Goal: Communication & Community: Share content

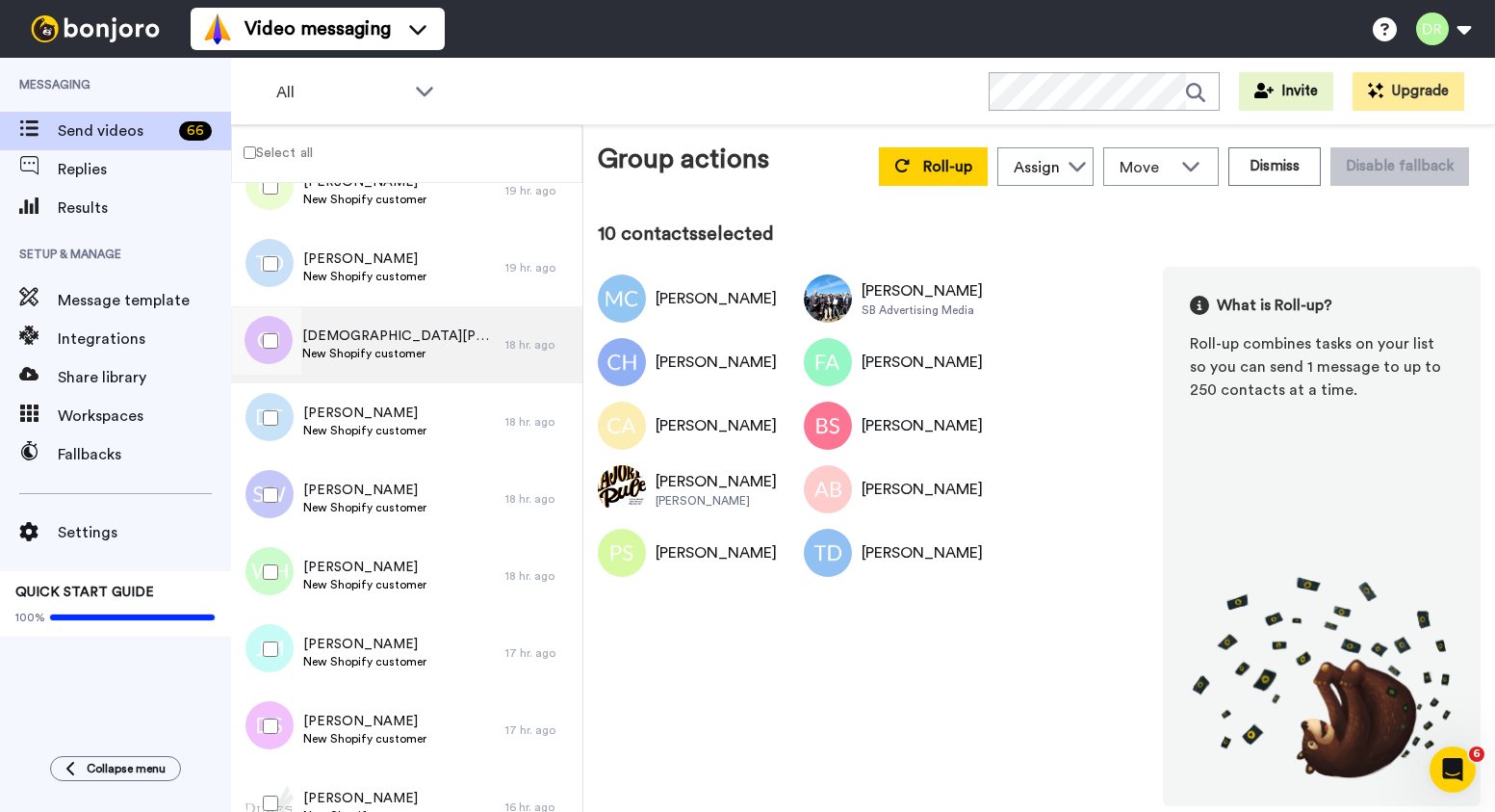
scroll to position [2436, 0]
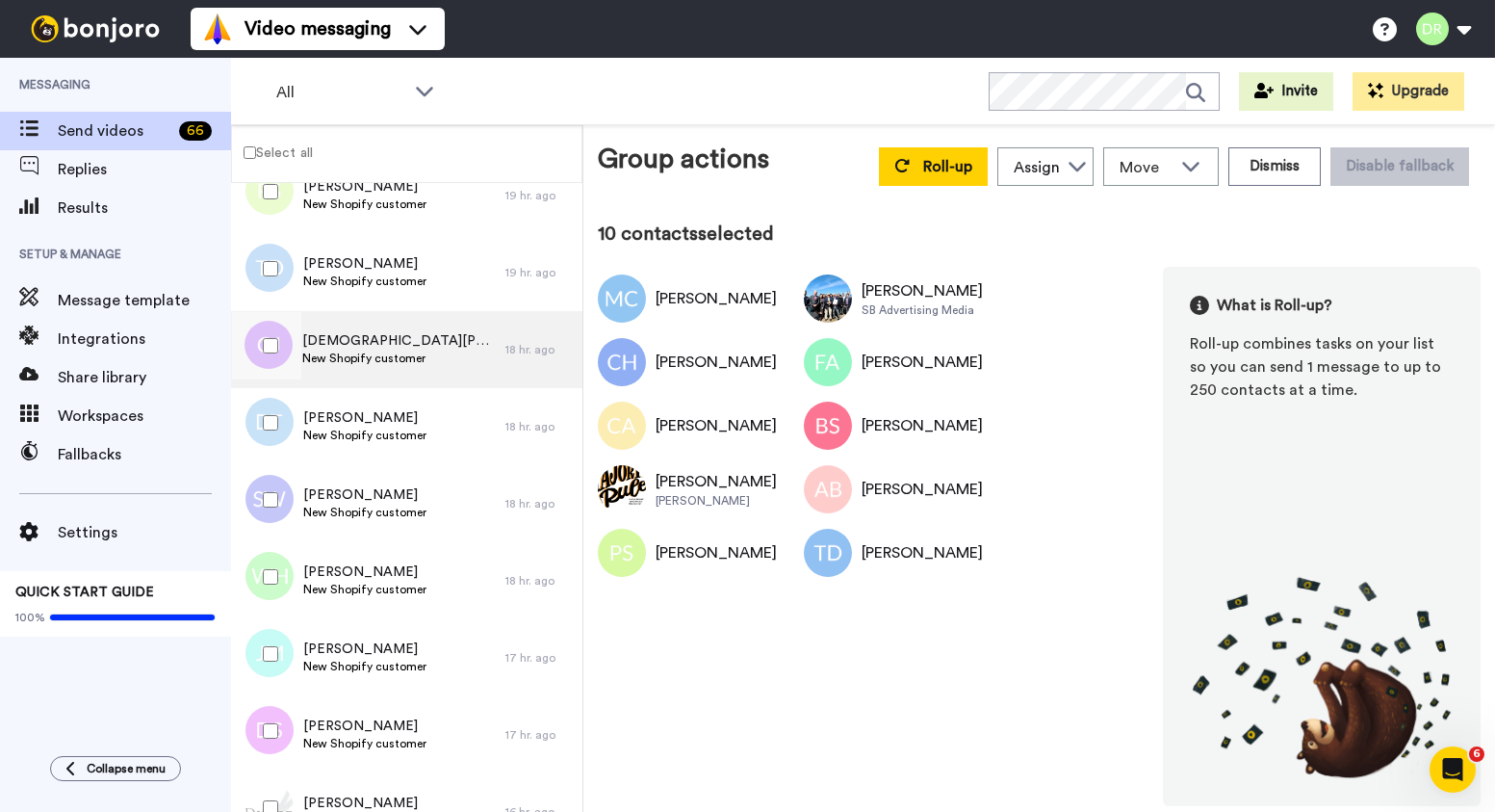
click at [362, 340] on span "[DEMOGRAPHIC_DATA][PERSON_NAME]" at bounding box center [398, 341] width 193 height 19
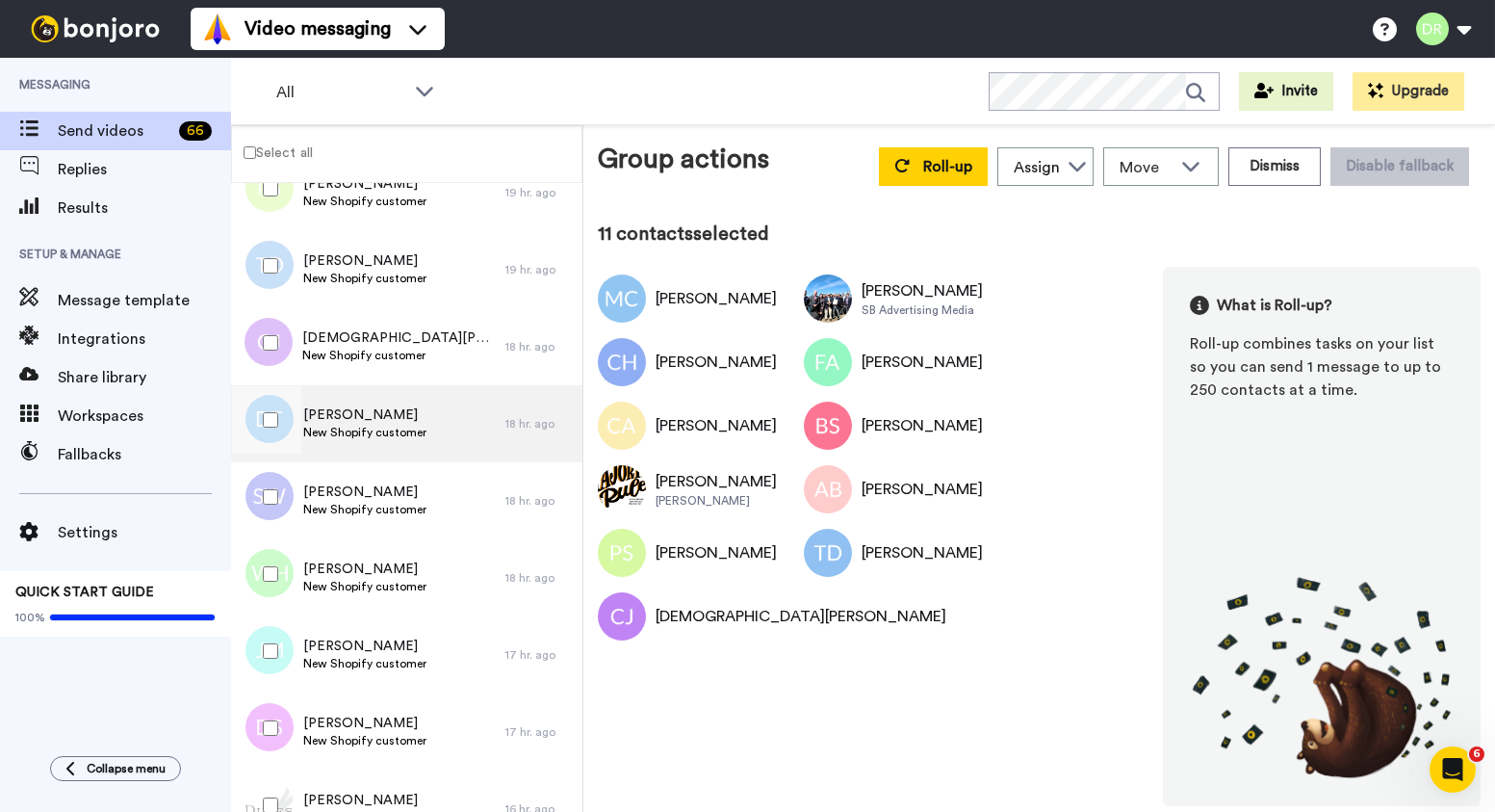
click at [334, 411] on span "[PERSON_NAME]" at bounding box center [364, 415] width 123 height 19
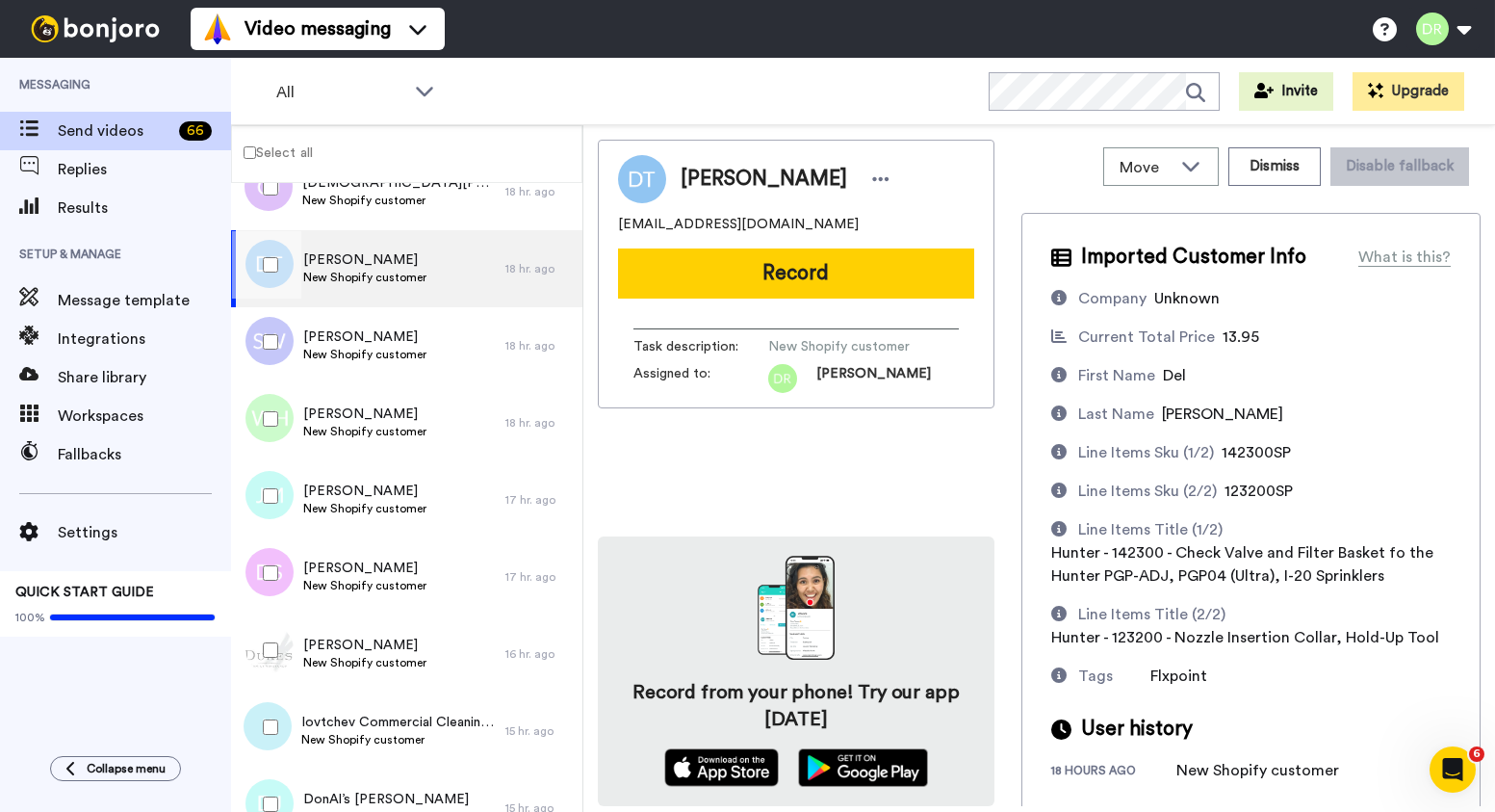
scroll to position [6, 0]
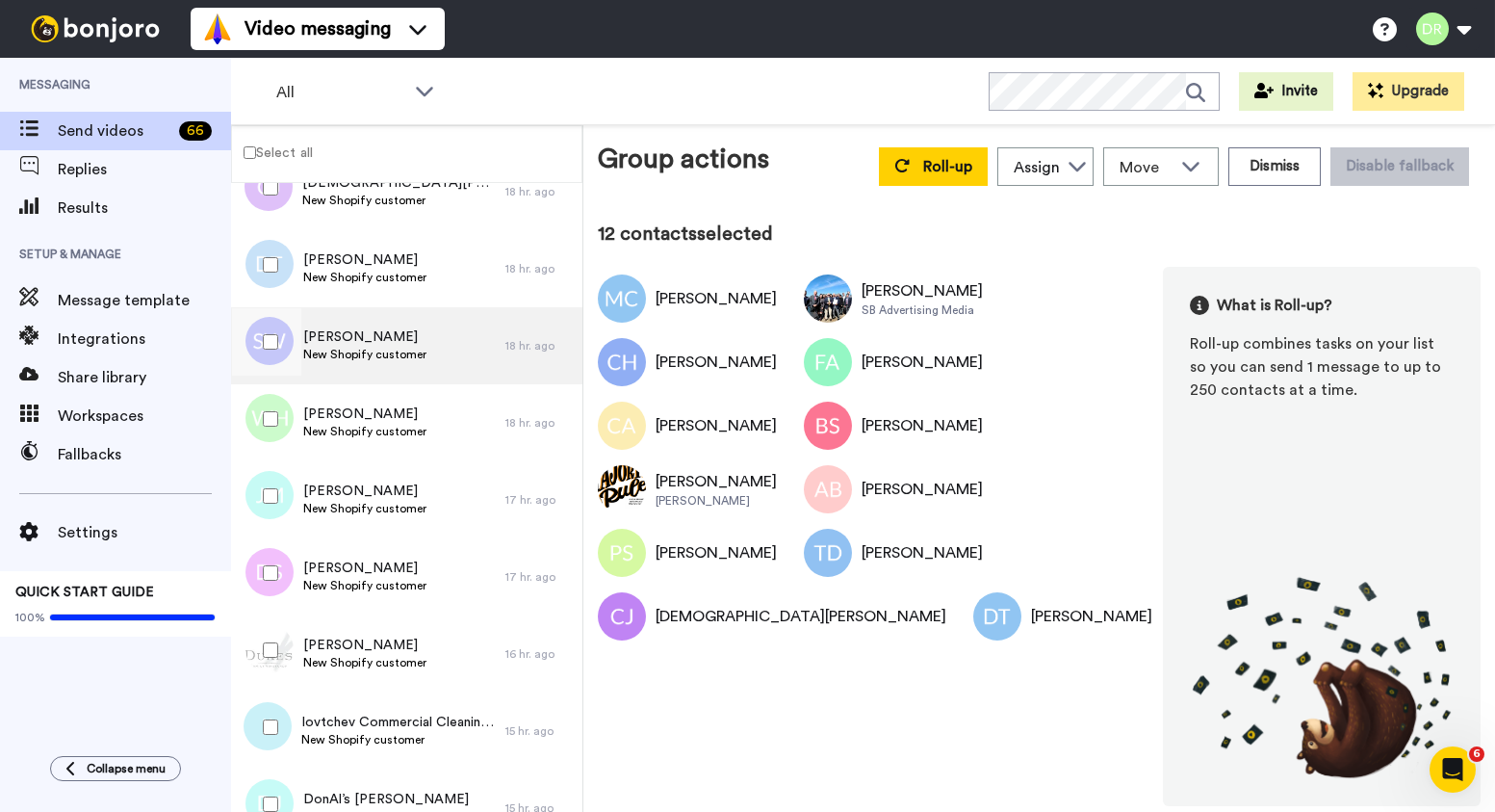
click at [337, 344] on span "[PERSON_NAME]" at bounding box center [364, 337] width 123 height 19
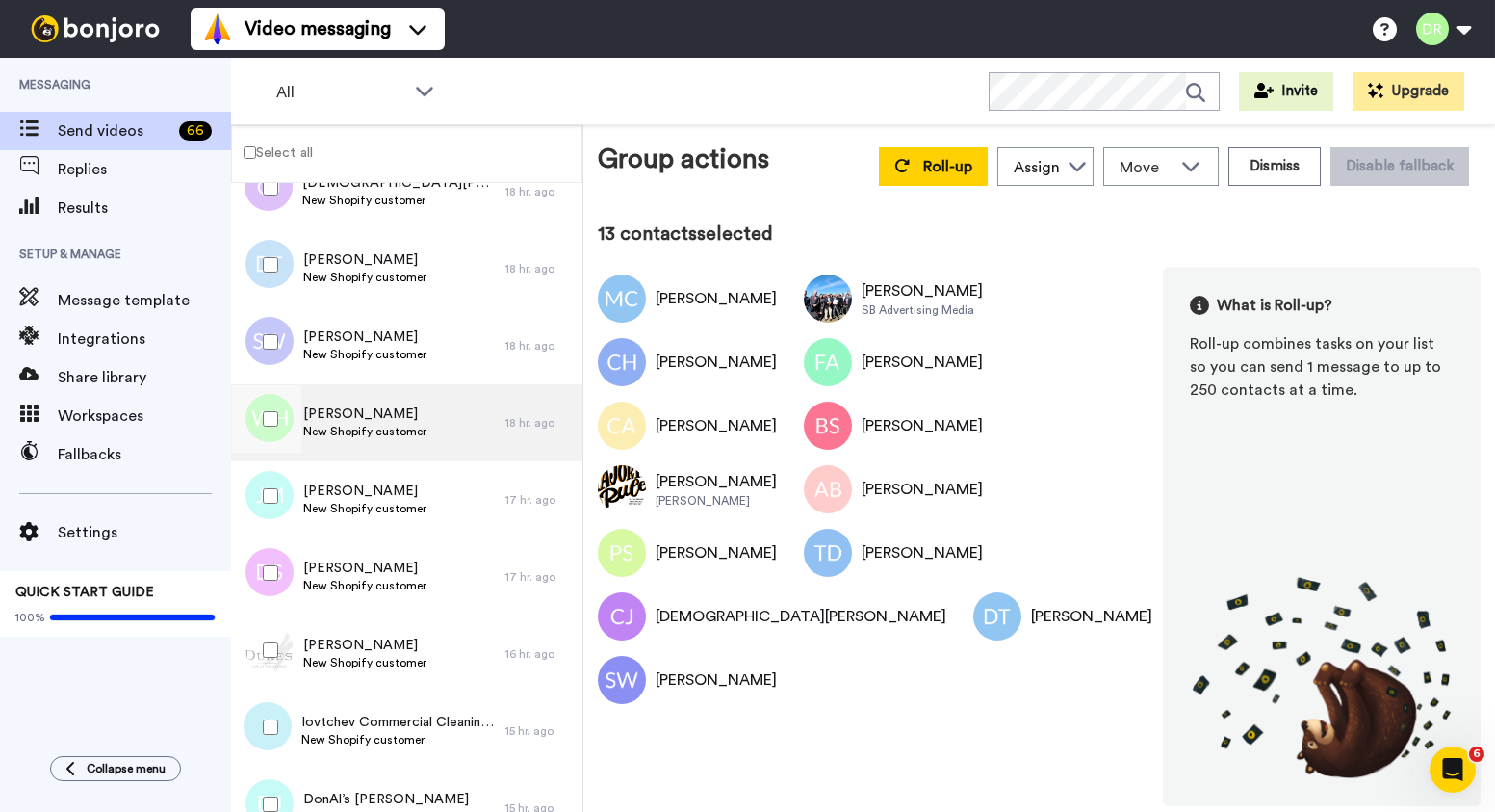
click at [340, 410] on span "[PERSON_NAME]" at bounding box center [364, 414] width 123 height 19
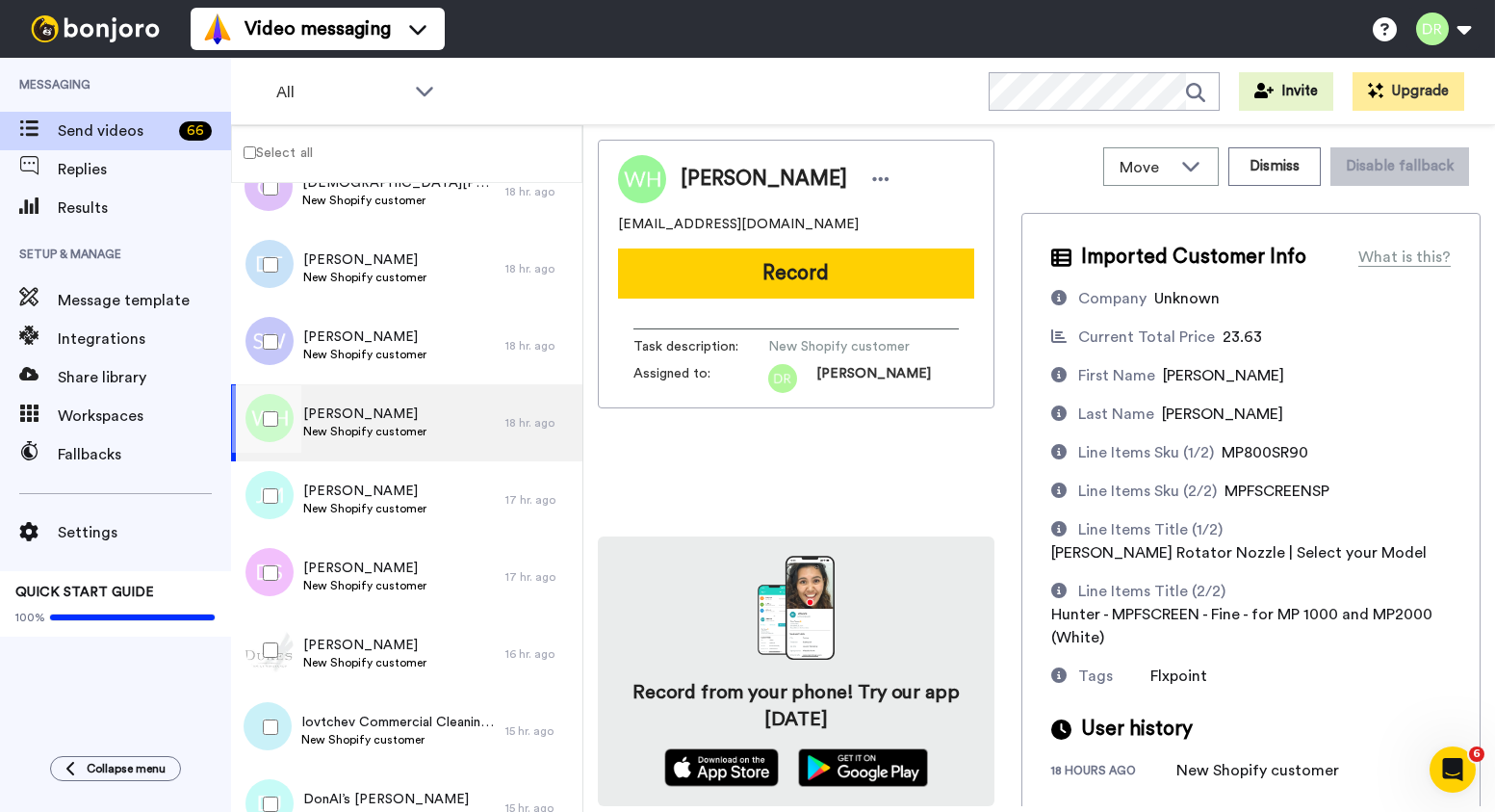
scroll to position [6, 0]
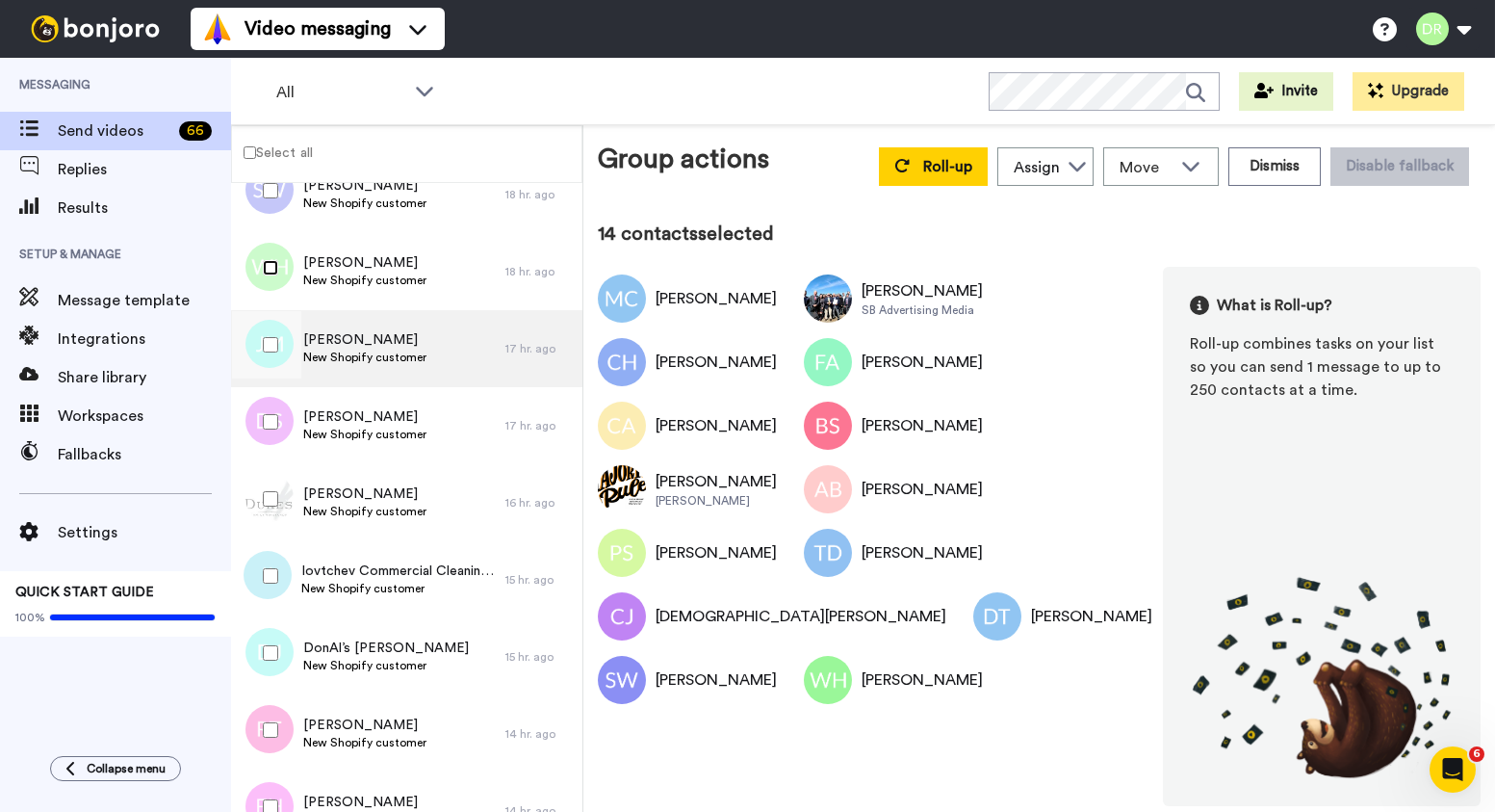
scroll to position [2755, 0]
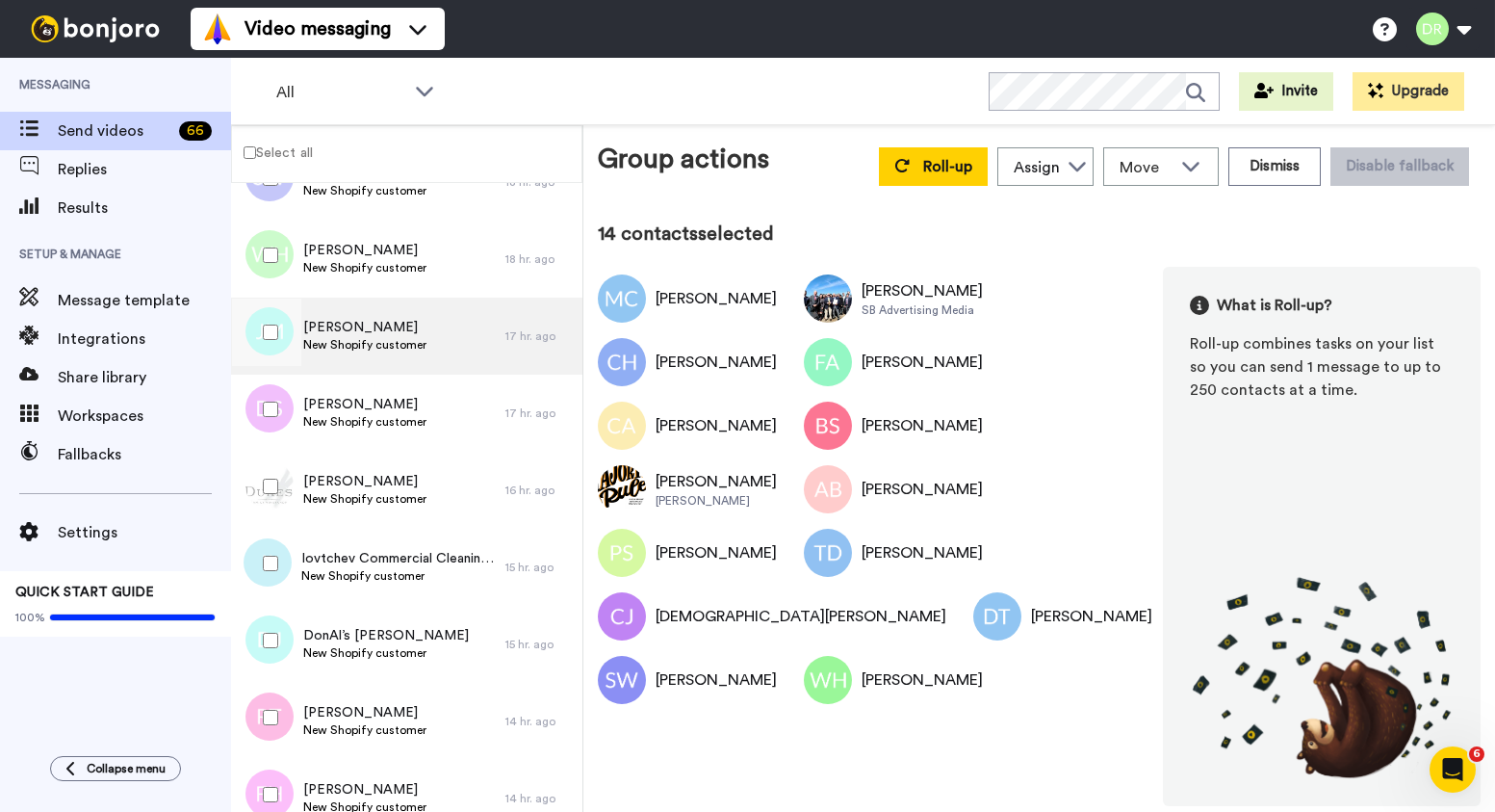
click at [357, 325] on span "[PERSON_NAME]" at bounding box center [364, 327] width 123 height 19
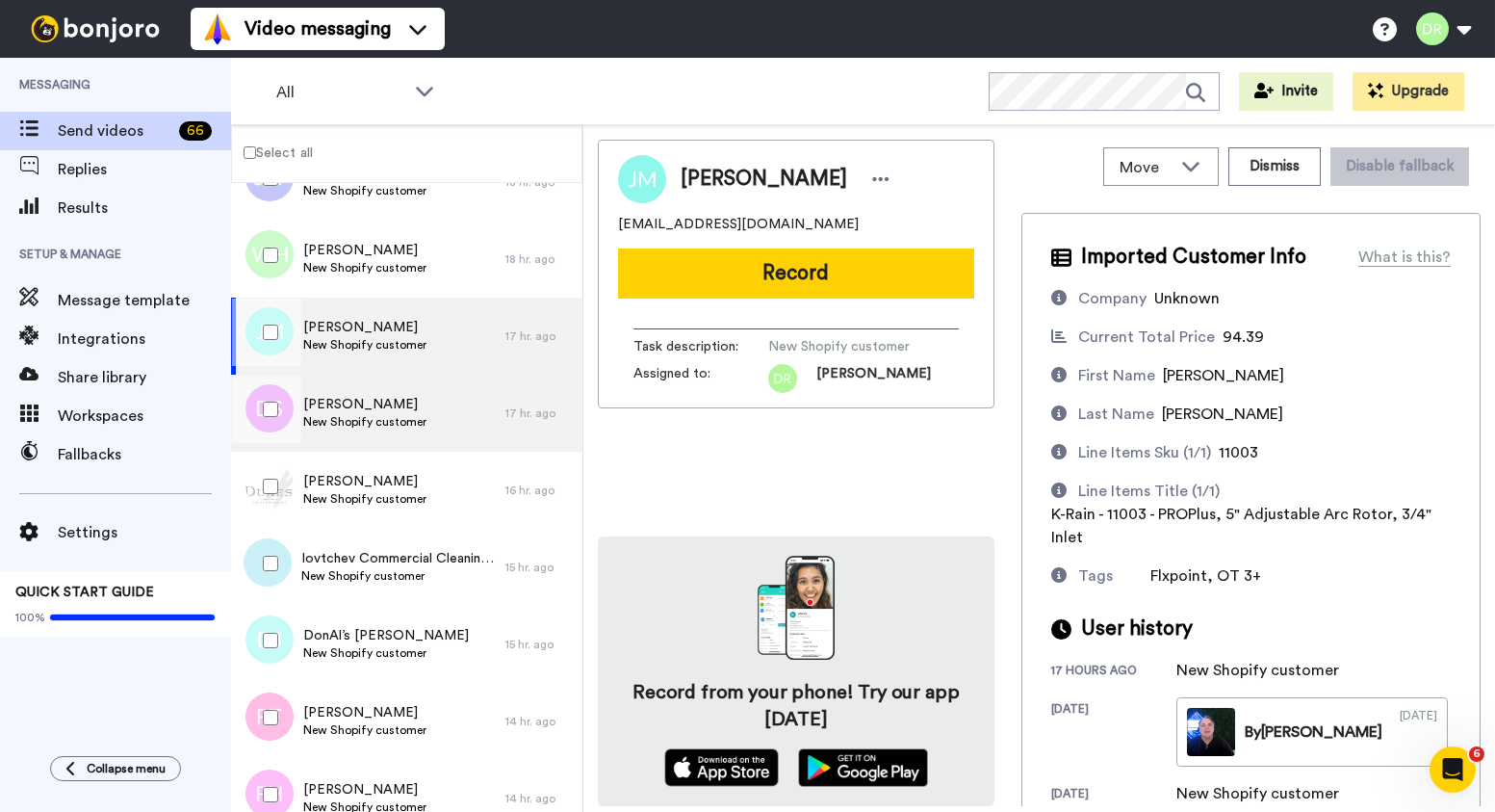
click at [373, 420] on span "New Shopify customer" at bounding box center [364, 422] width 123 height 16
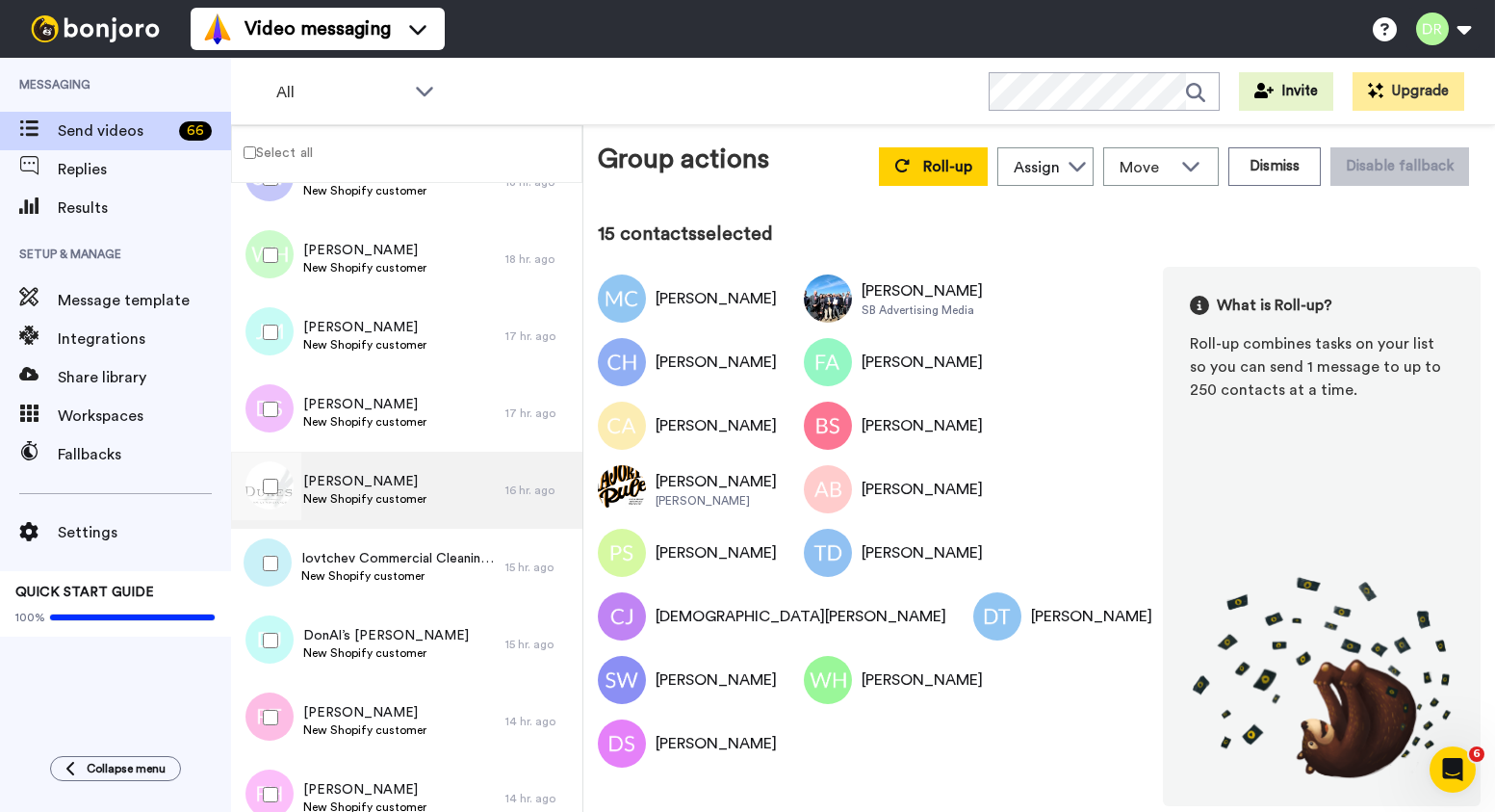
click at [337, 475] on span "[PERSON_NAME]" at bounding box center [364, 482] width 123 height 19
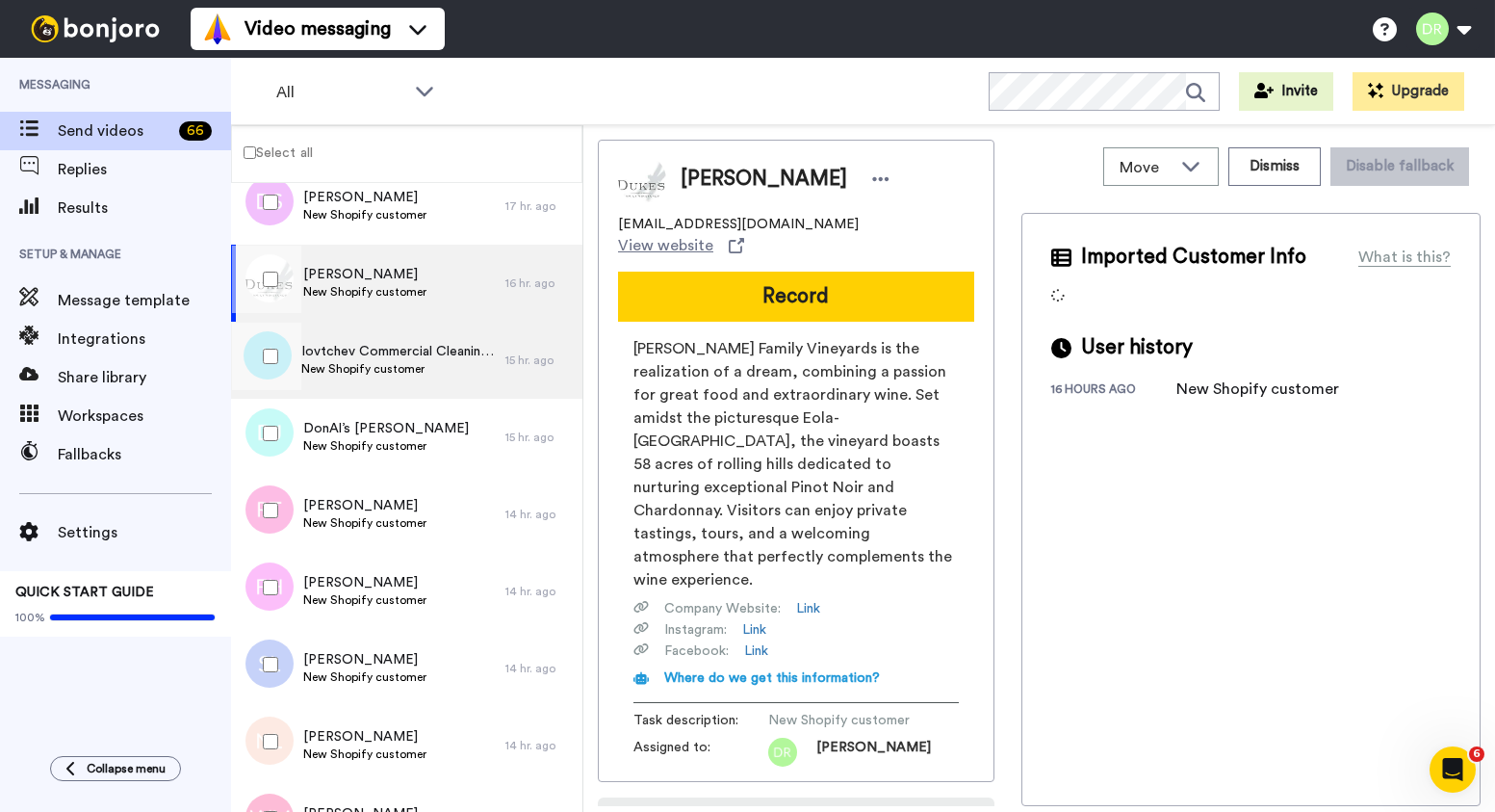
scroll to position [2976, 0]
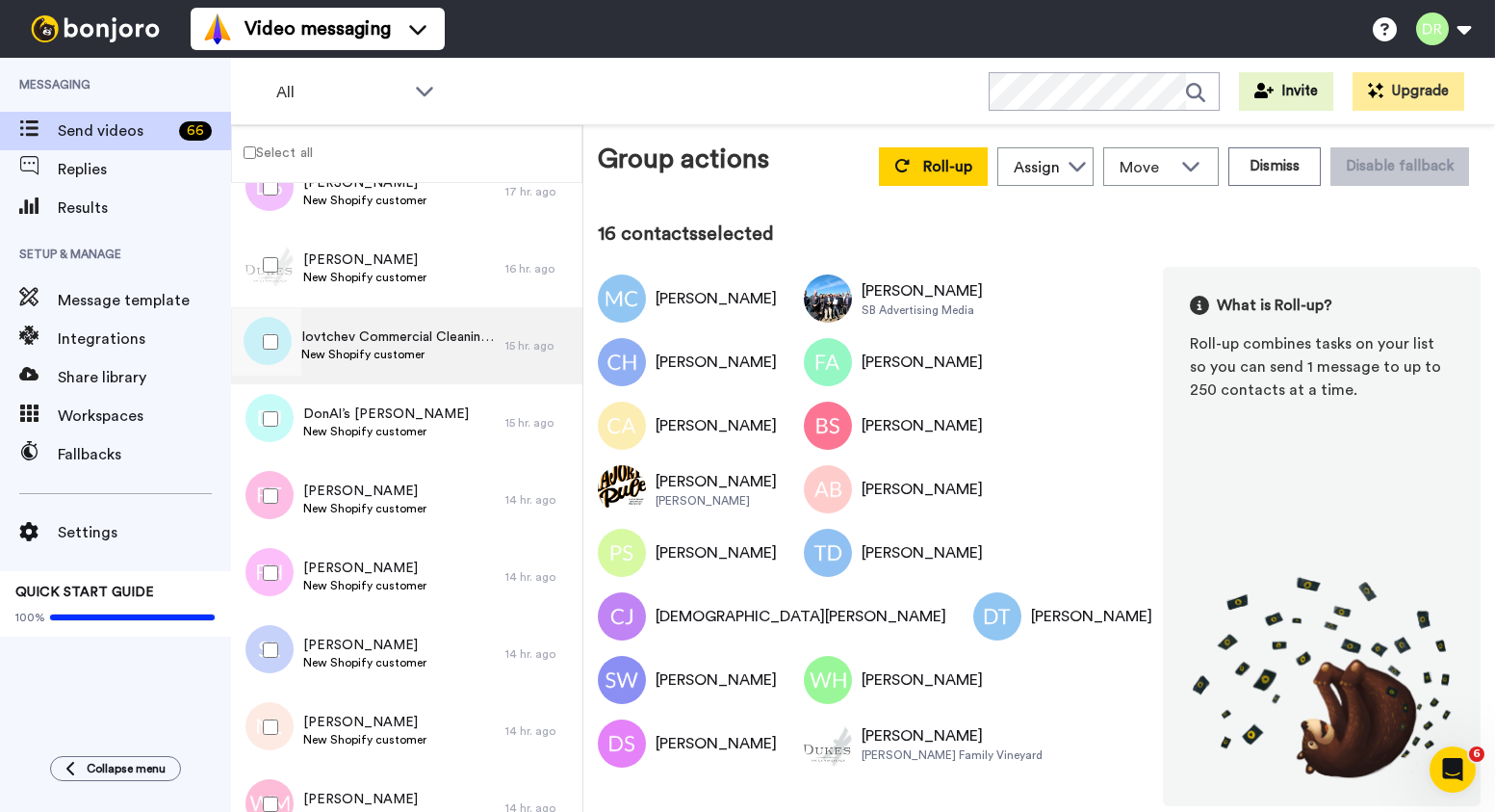
click at [325, 331] on span "Iovtchev Commercial Cleaning Services [PERSON_NAME]" at bounding box center [398, 337] width 194 height 19
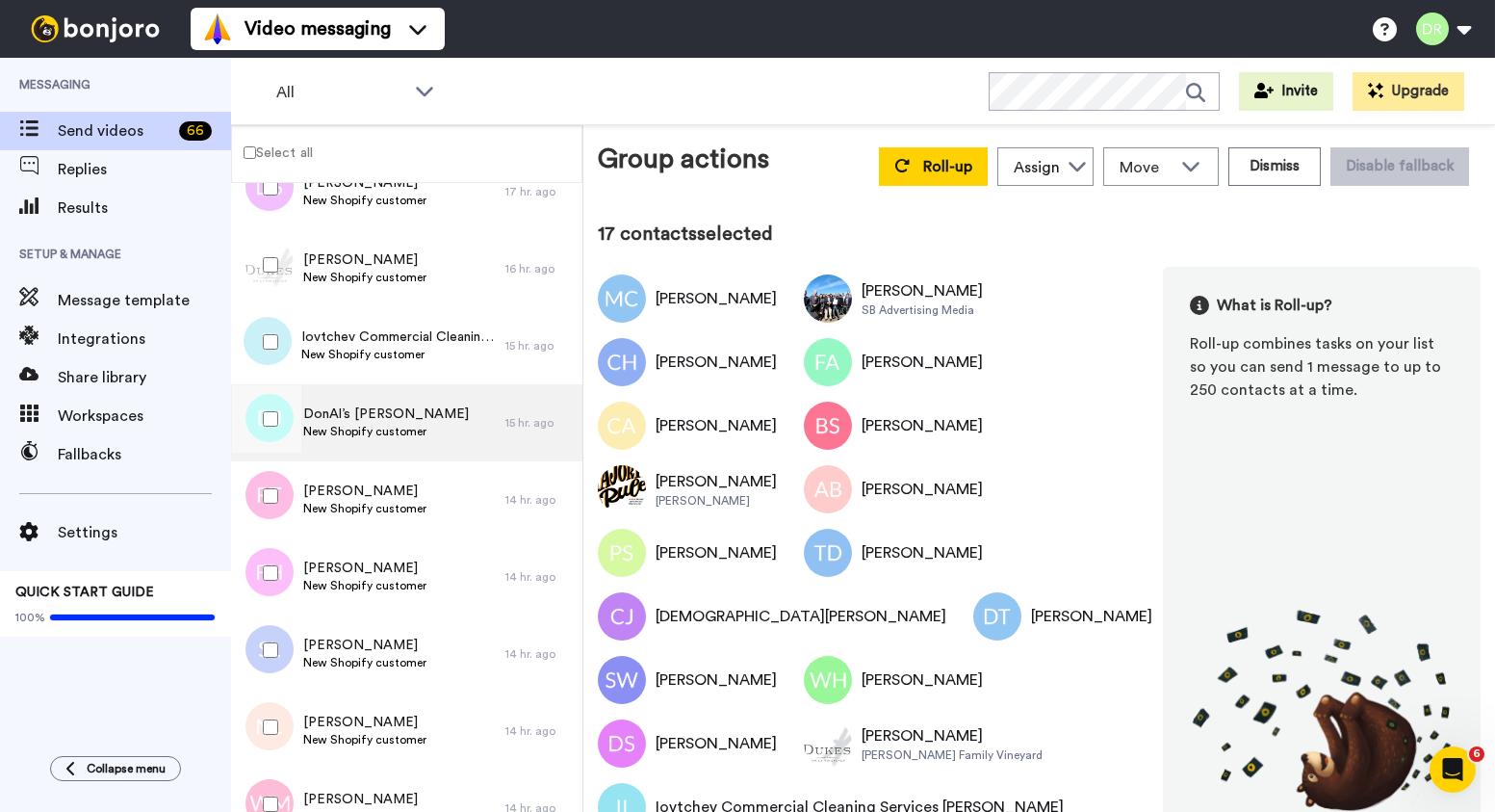
click at [328, 420] on span "DonAl’s [PERSON_NAME]" at bounding box center [386, 414] width 165 height 19
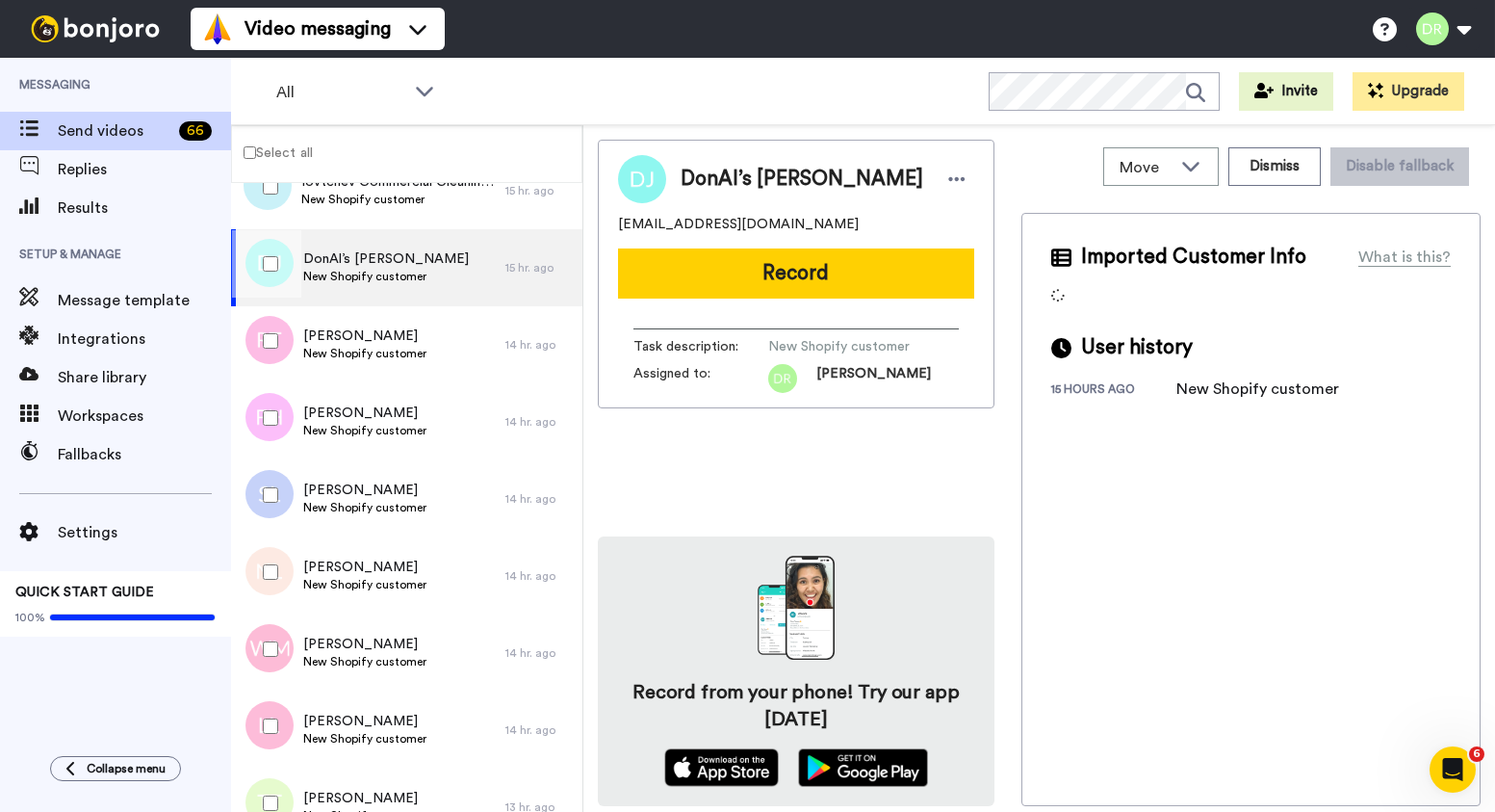
scroll to position [3128, 0]
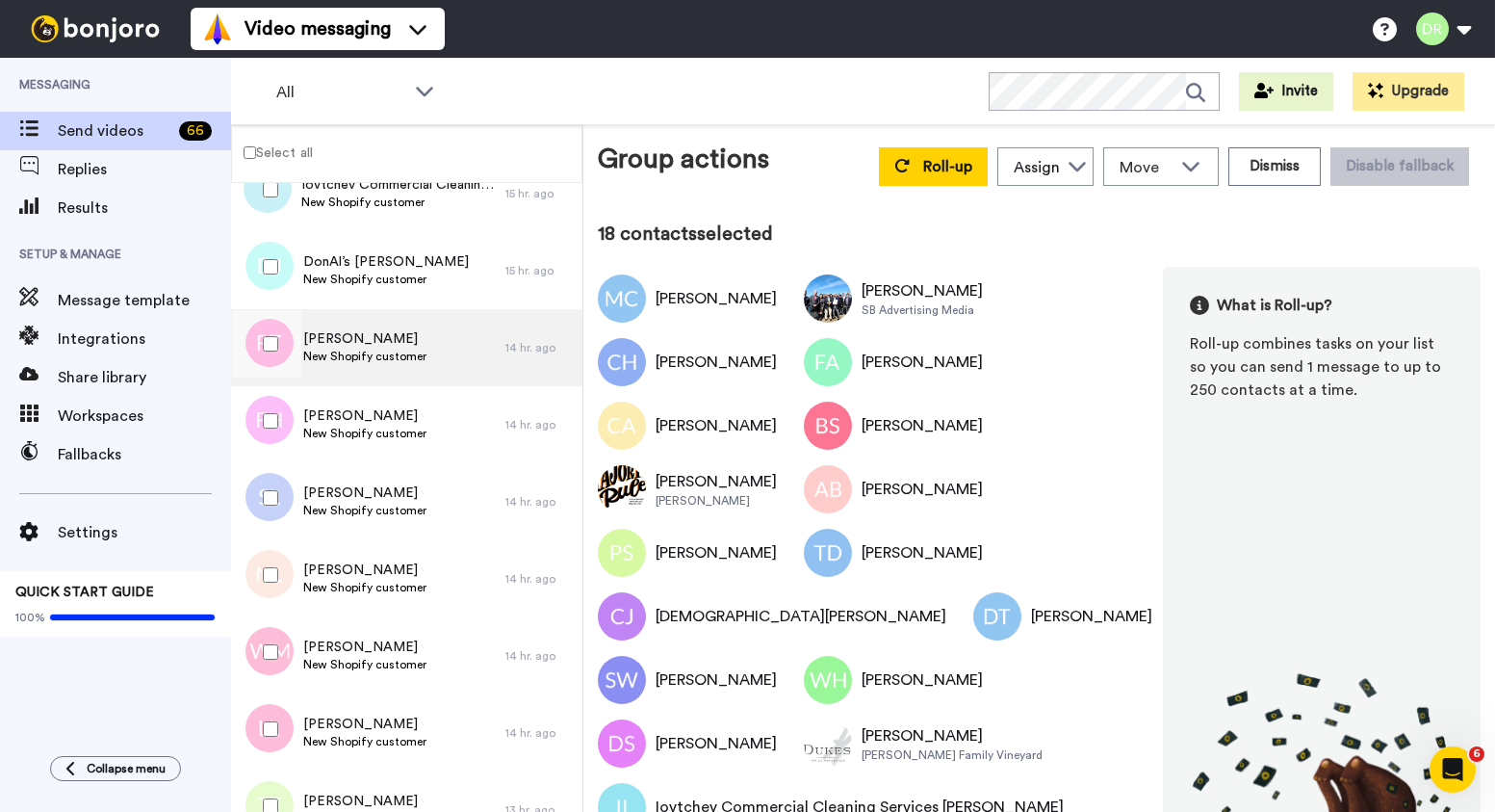
click at [350, 337] on span "[PERSON_NAME]" at bounding box center [364, 339] width 123 height 19
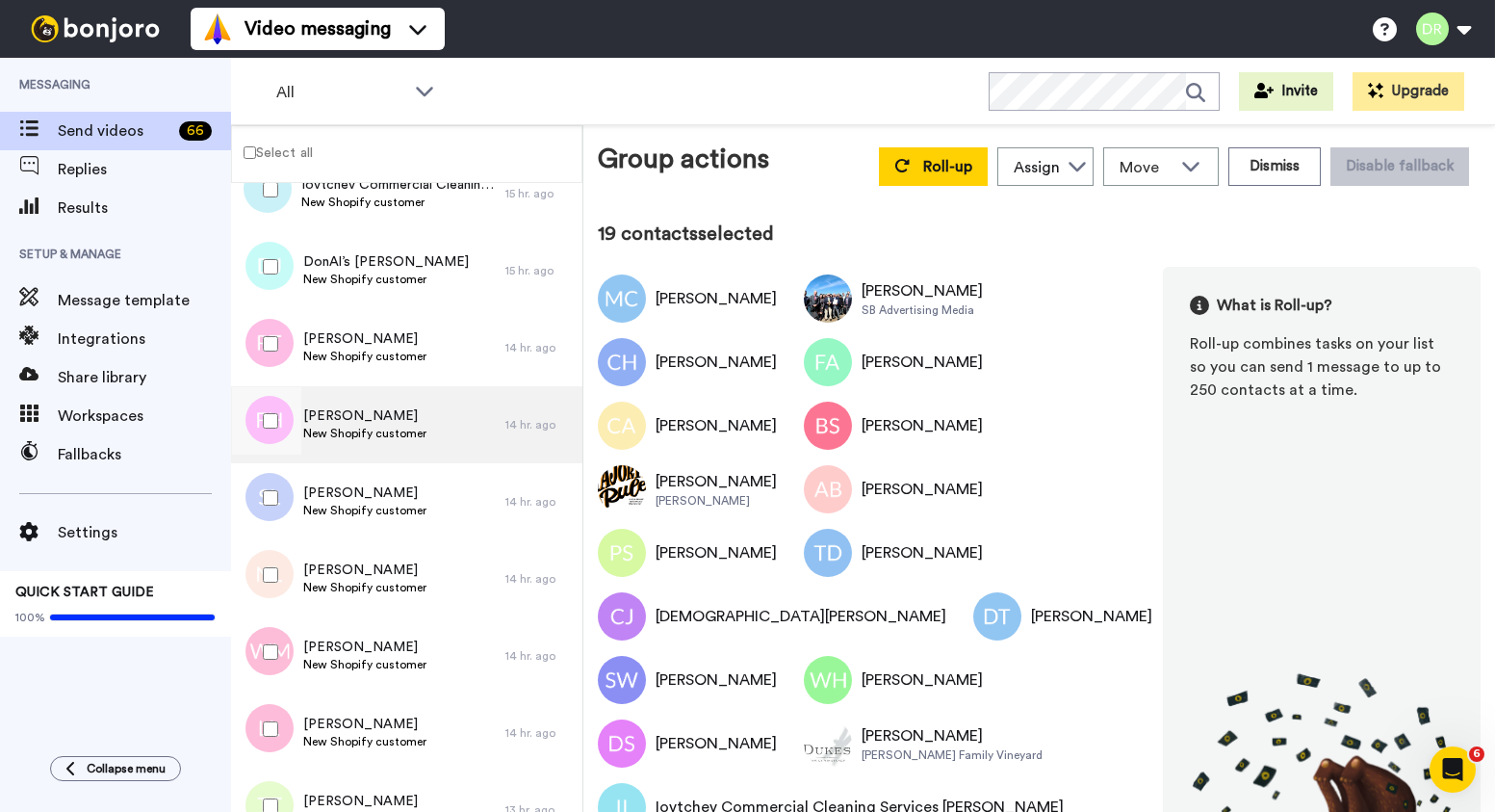
click at [341, 425] on span "New Shopify customer" at bounding box center [364, 433] width 123 height 16
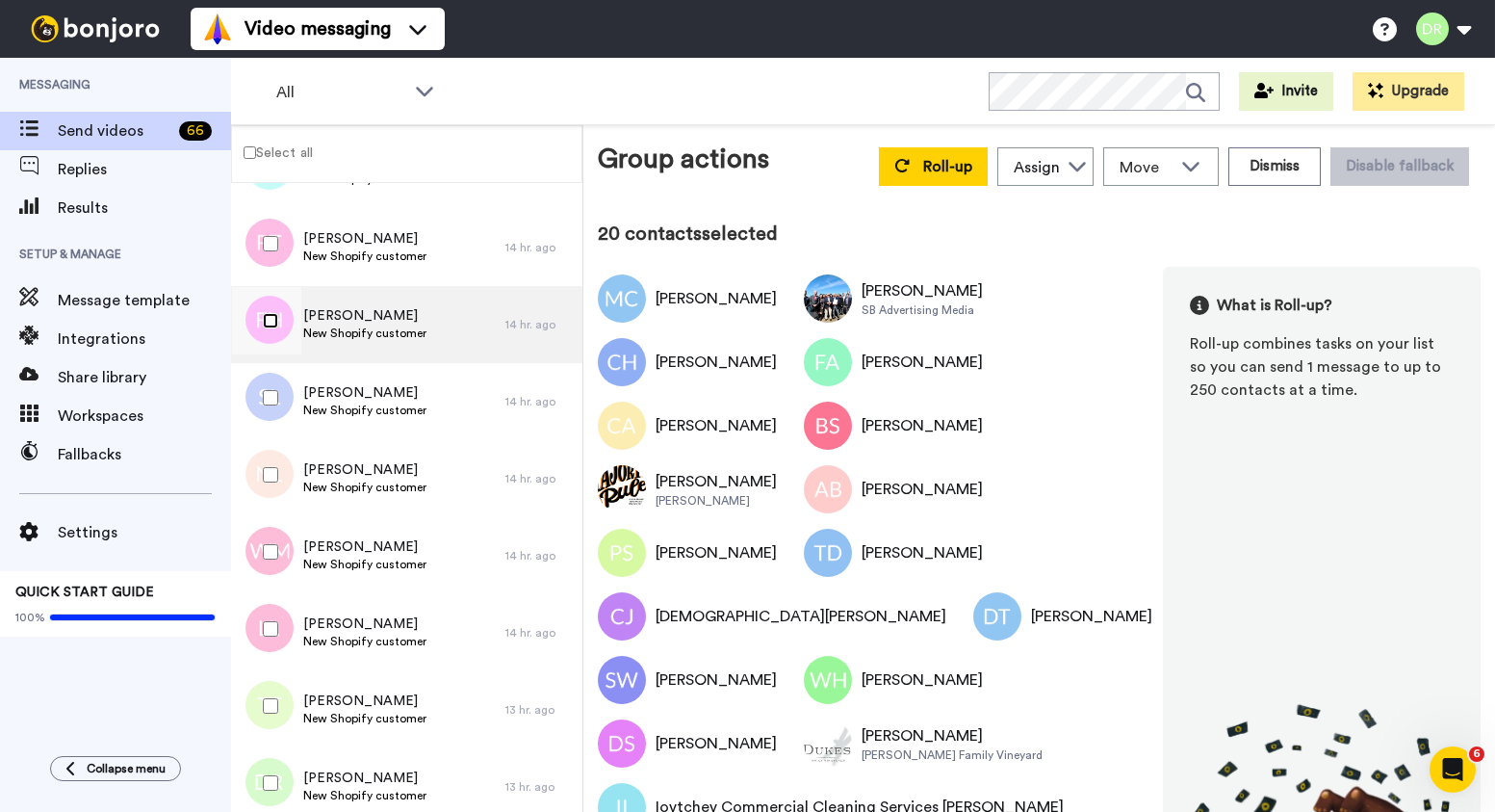
scroll to position [3239, 0]
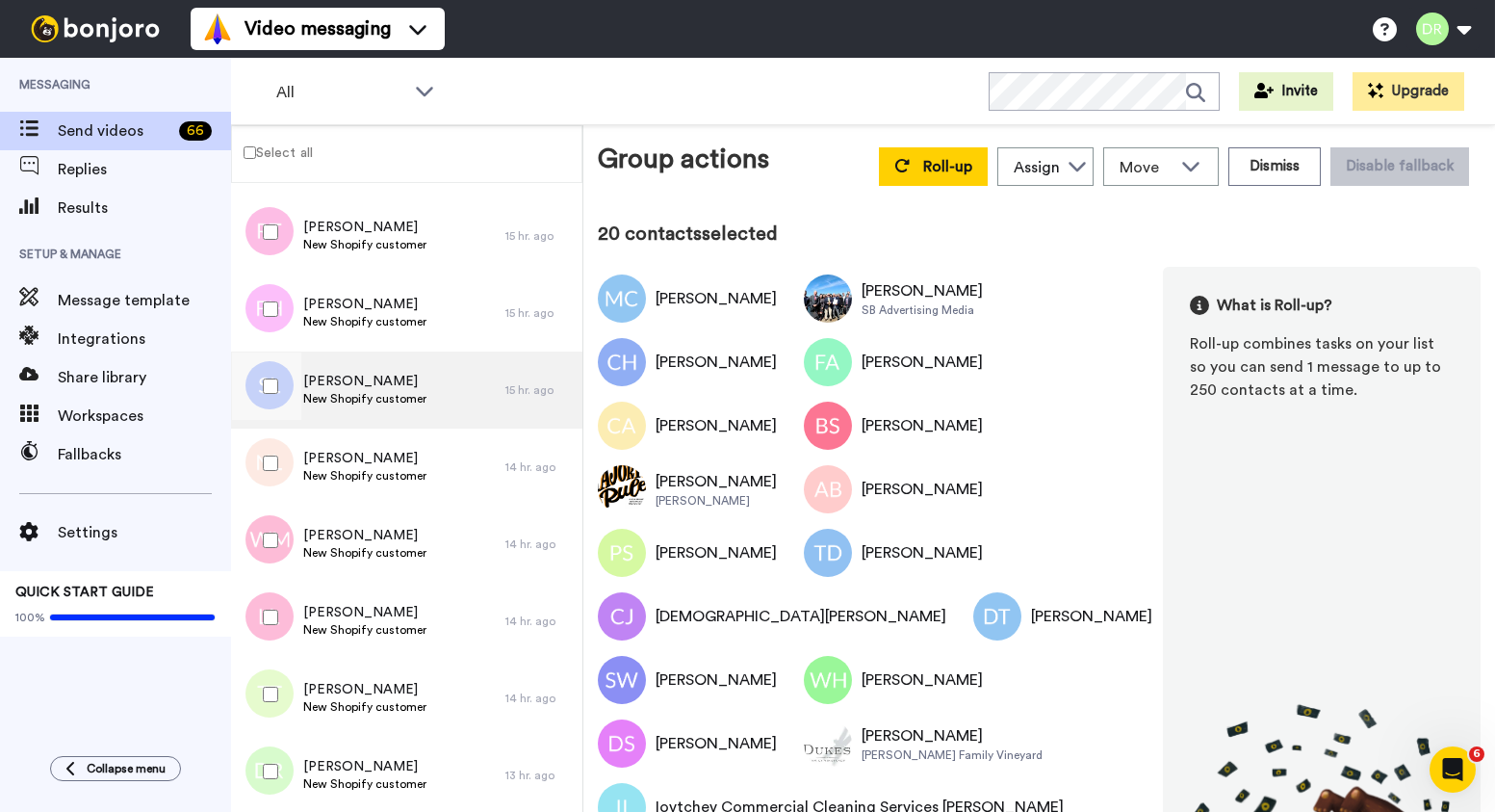
click at [367, 381] on span "[PERSON_NAME]" at bounding box center [364, 382] width 123 height 19
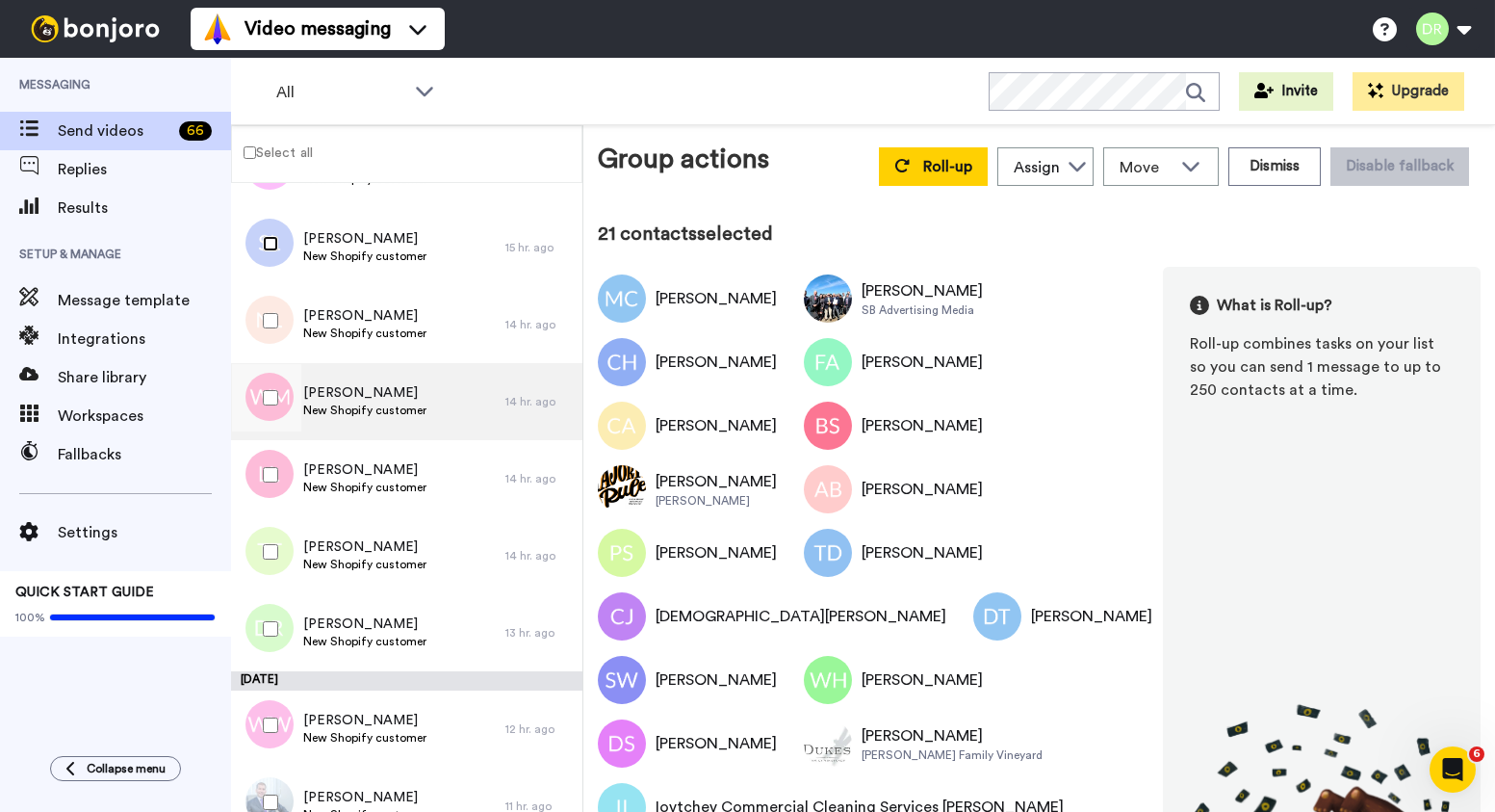
scroll to position [3387, 0]
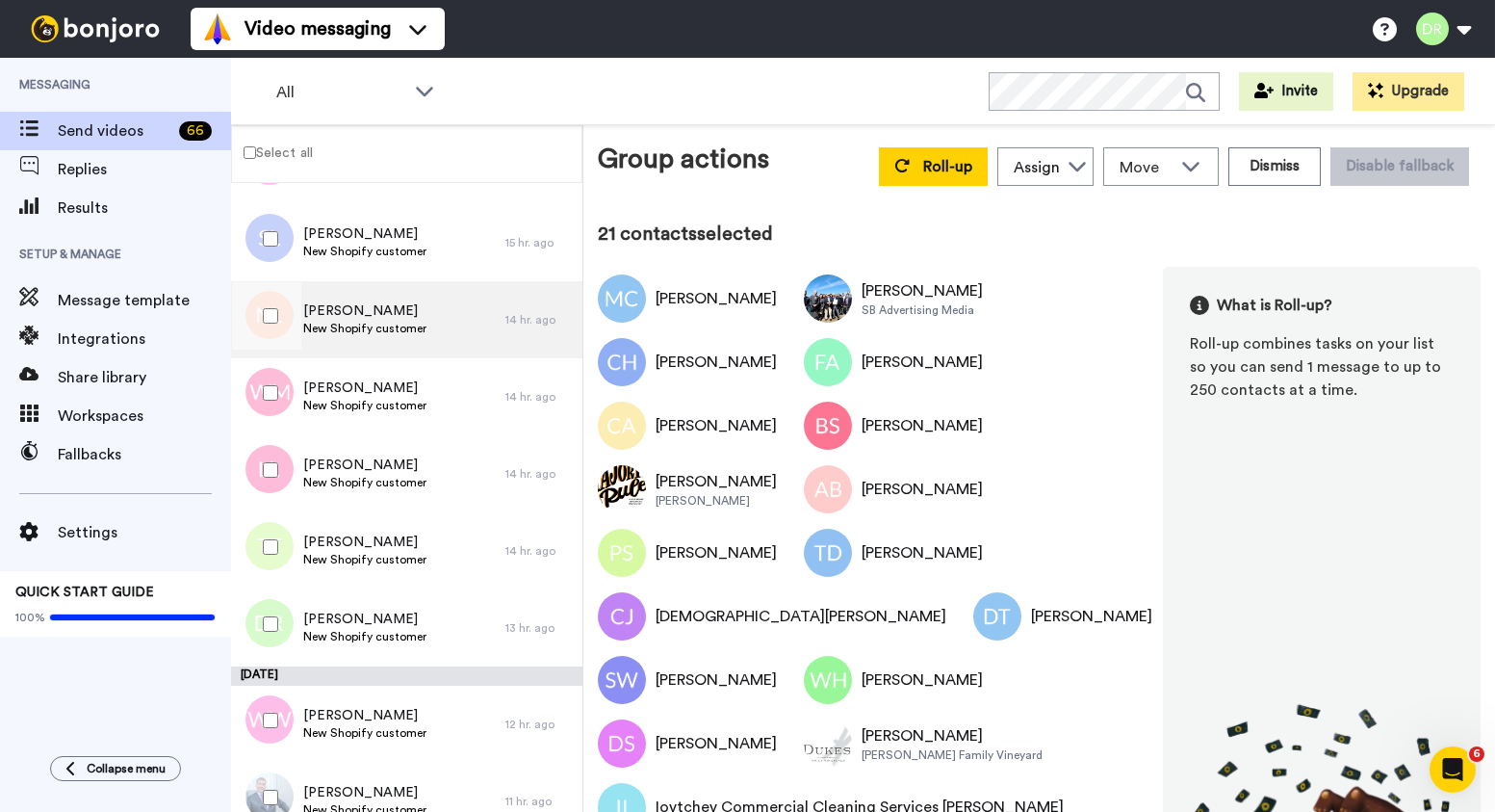
click at [342, 298] on div "Nathan Lengel New Shopify customer" at bounding box center [368, 319] width 274 height 77
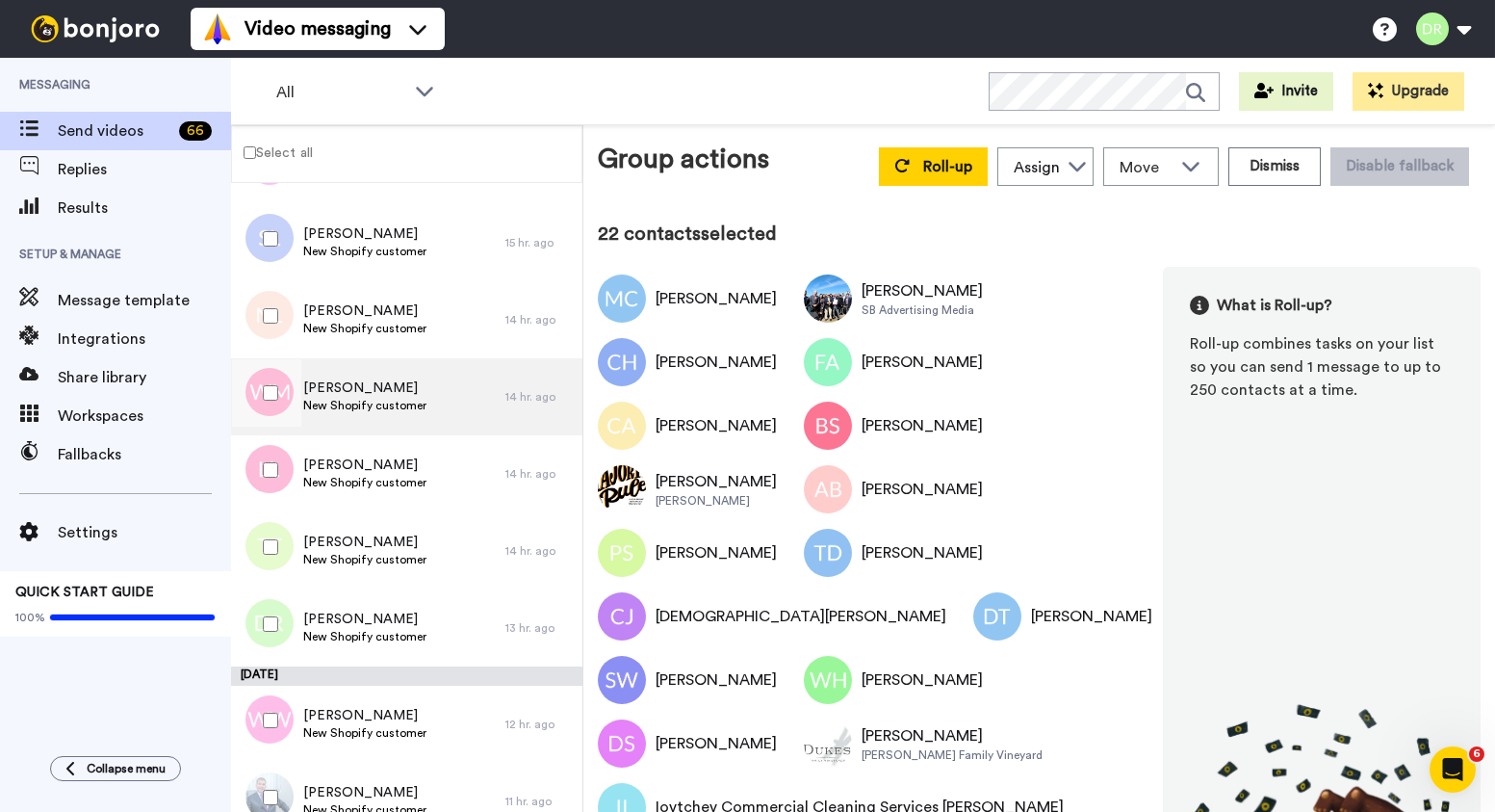
click at [367, 394] on span "[PERSON_NAME]" at bounding box center [364, 389] width 123 height 19
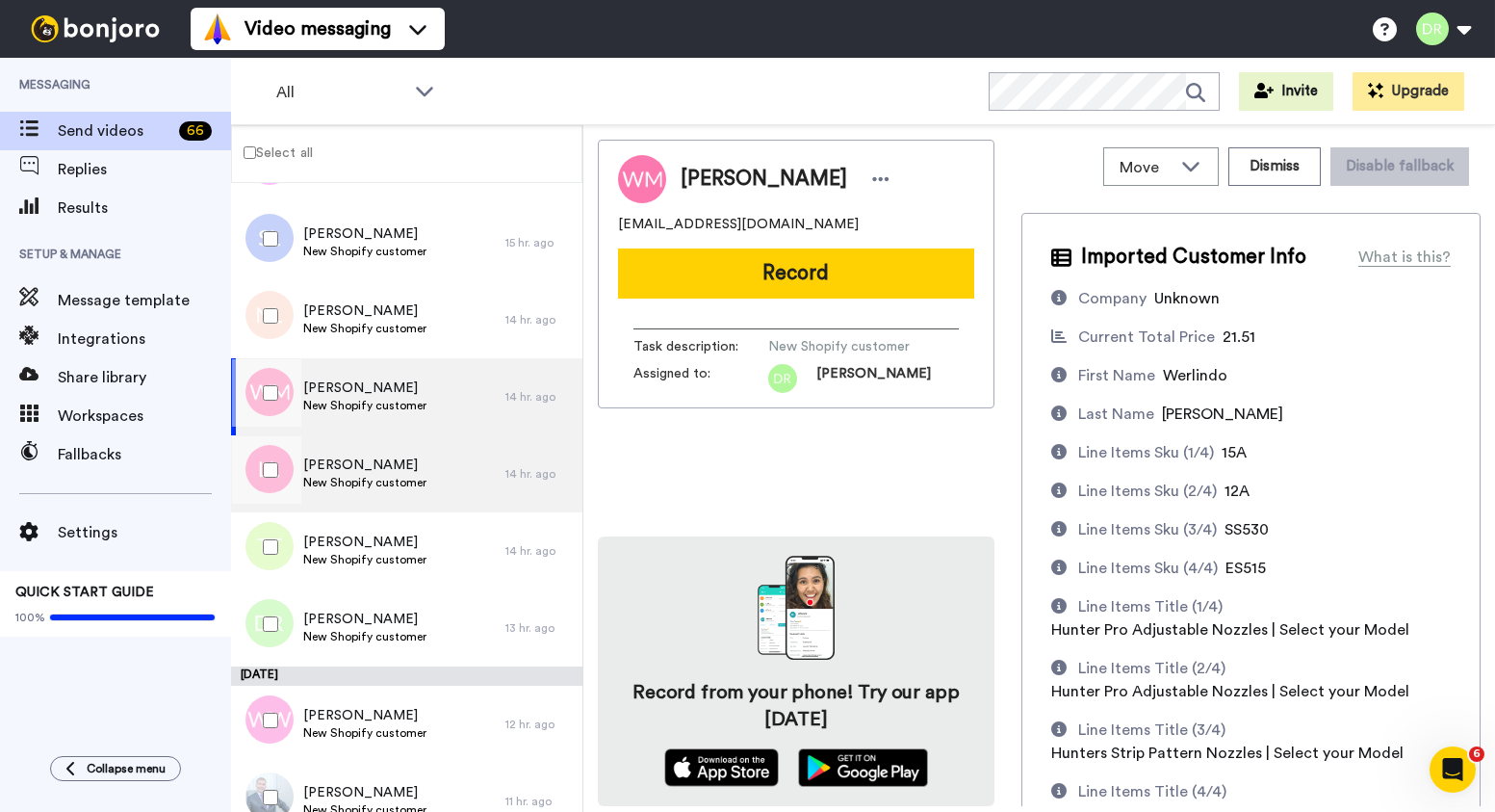
click at [352, 467] on span "Llefri Lopez" at bounding box center [364, 465] width 123 height 19
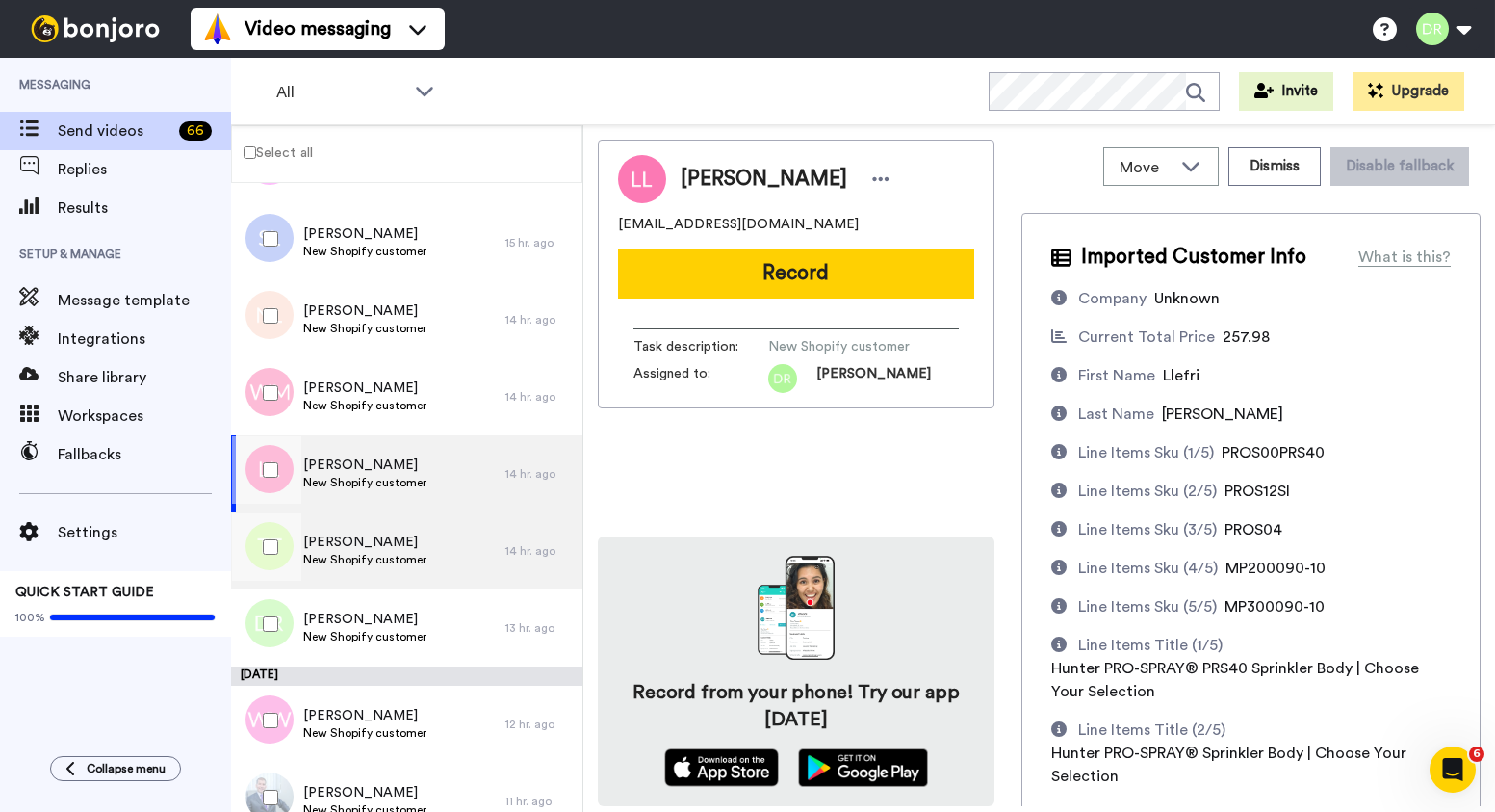
click at [354, 537] on span "[PERSON_NAME]" at bounding box center [364, 542] width 123 height 19
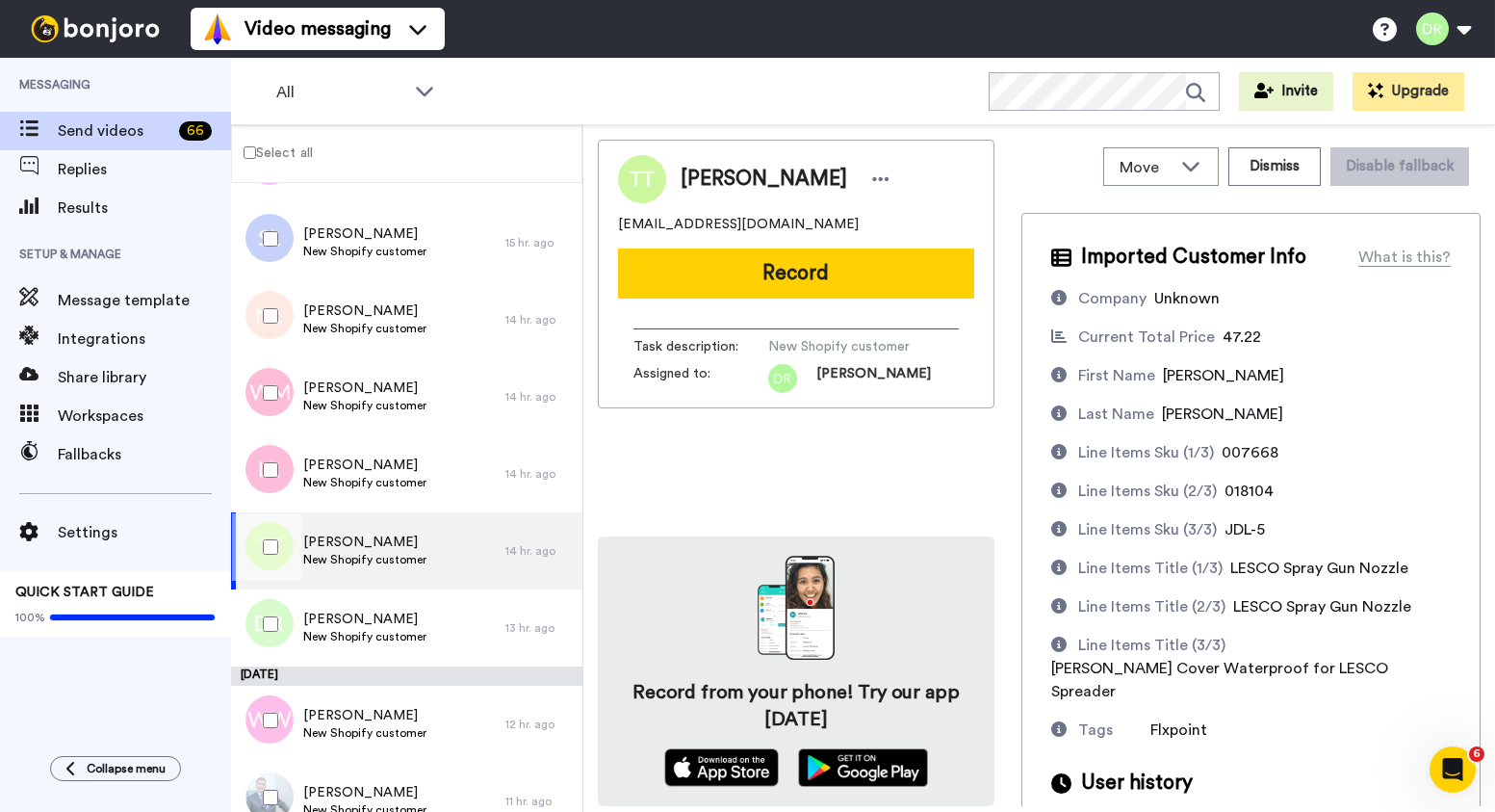
scroll to position [37, 0]
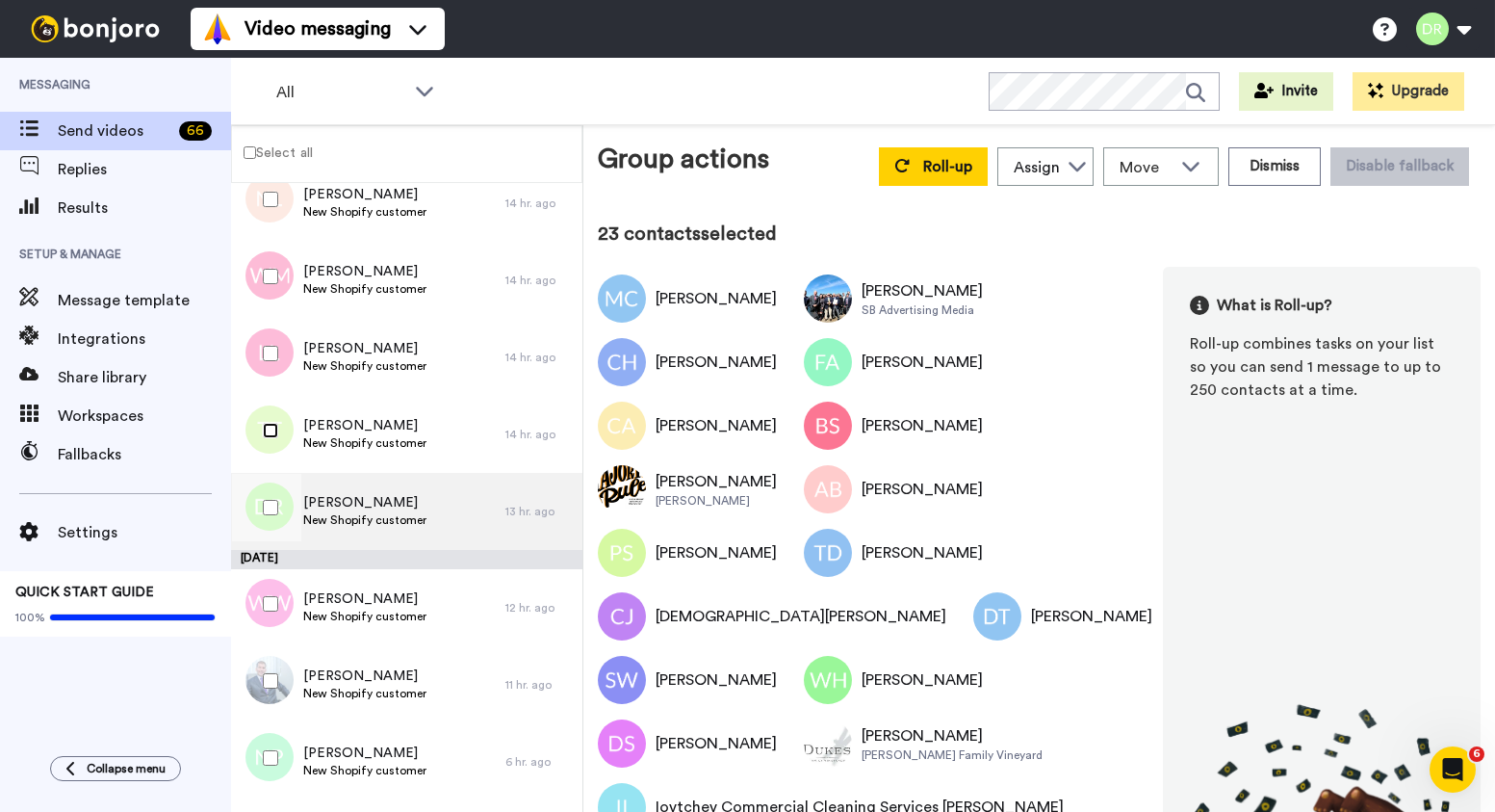
scroll to position [3521, 0]
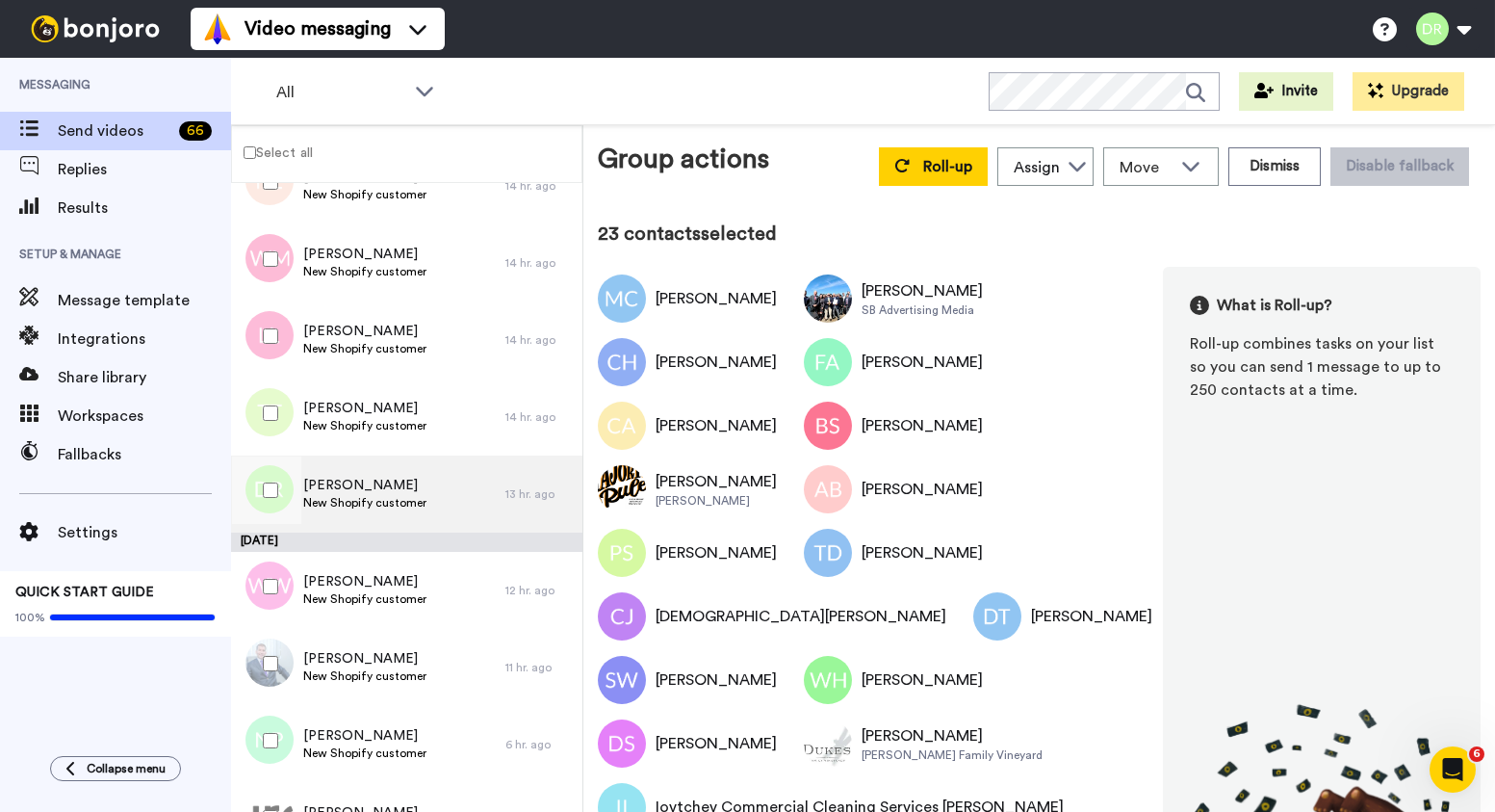
click at [355, 497] on span "New Shopify customer" at bounding box center [364, 502] width 123 height 16
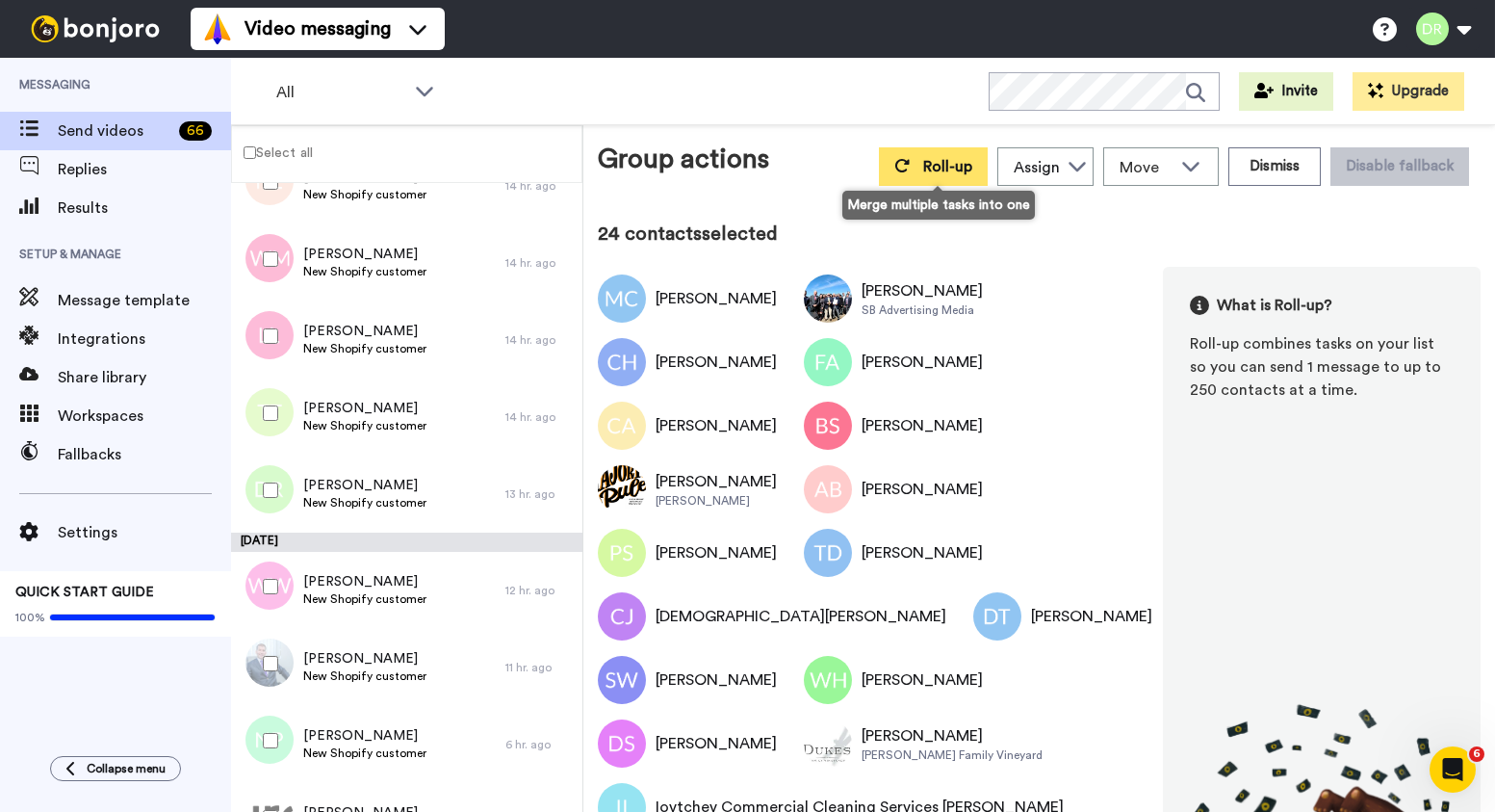
click at [929, 169] on span "Roll-up" at bounding box center [948, 167] width 50 height 16
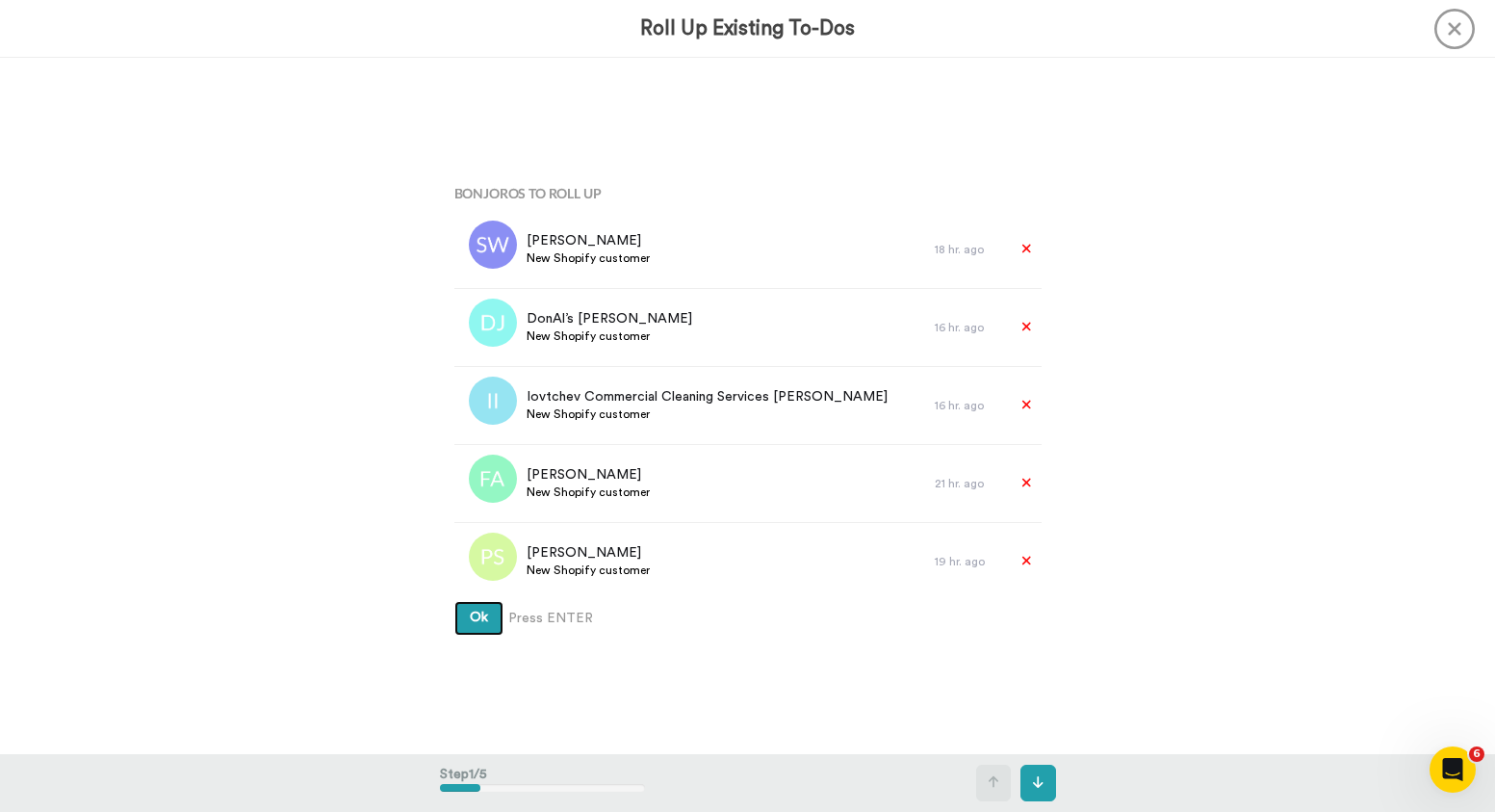
click at [473, 610] on span "Ok" at bounding box center [479, 617] width 18 height 14
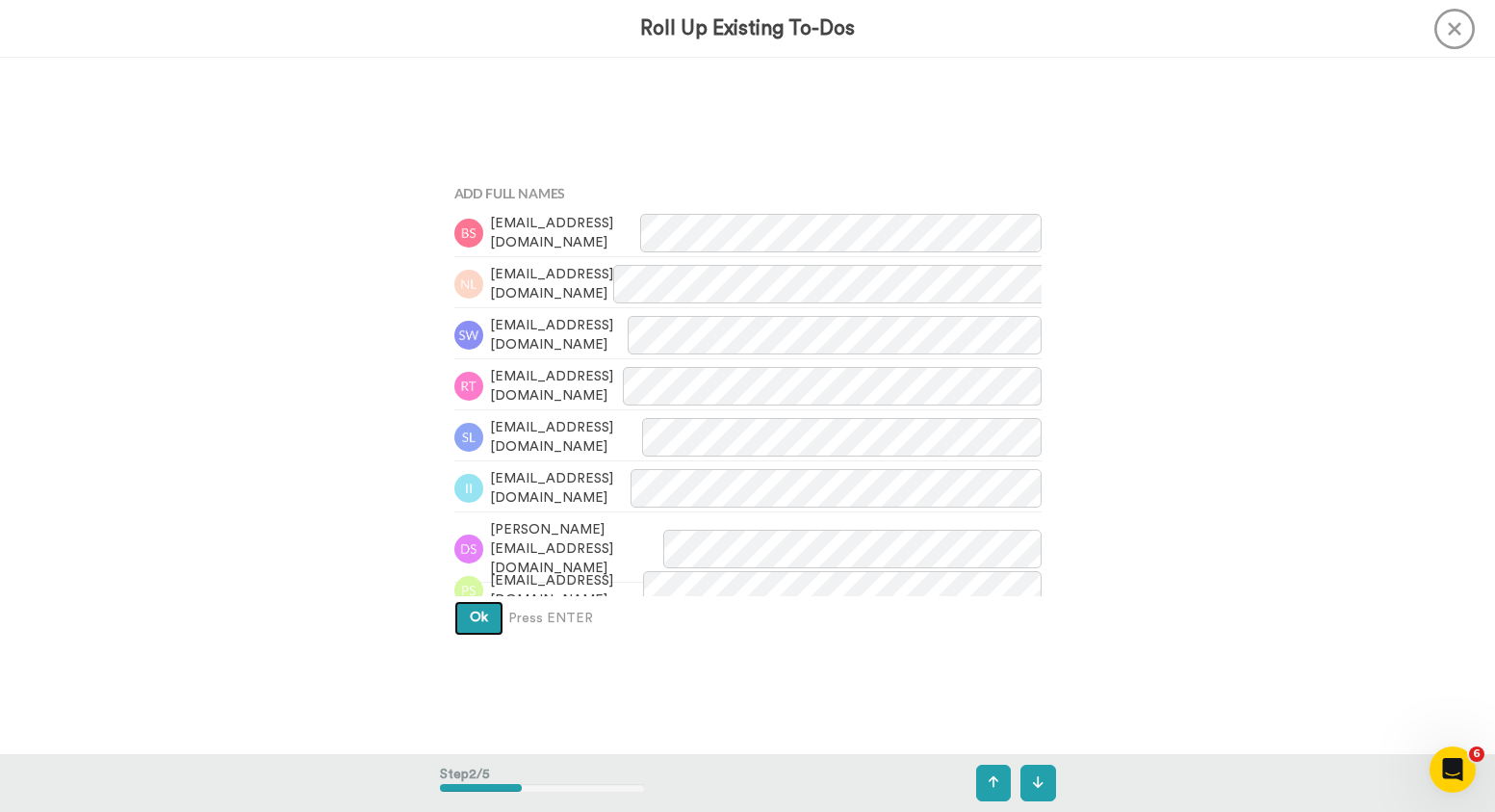
click at [473, 613] on span "Ok" at bounding box center [479, 617] width 18 height 14
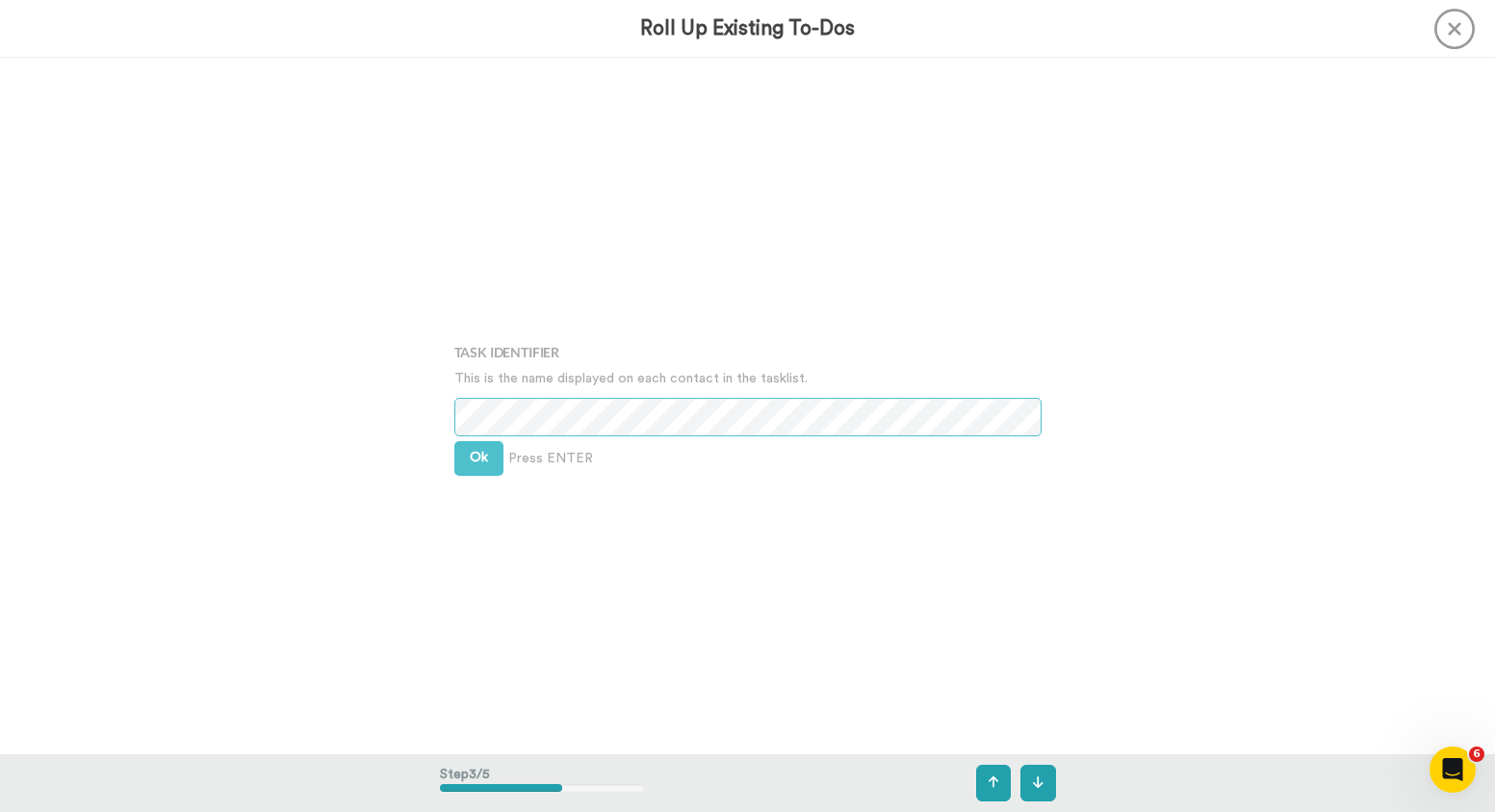
scroll to position [1392, 0]
click at [478, 457] on span "Ok" at bounding box center [479, 457] width 18 height 14
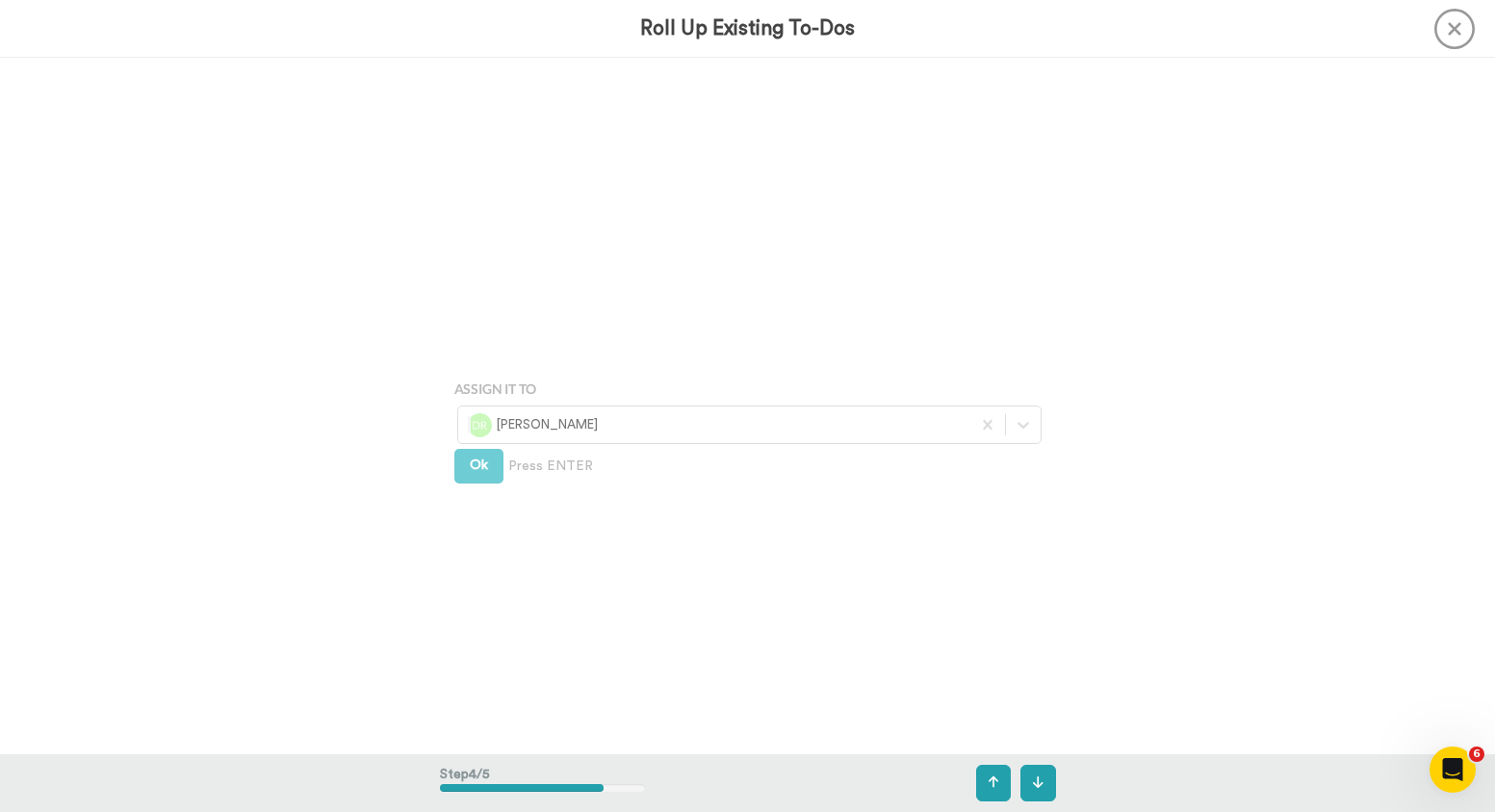
scroll to position [2088, 0]
drag, startPoint x: 487, startPoint y: 439, endPoint x: 446, endPoint y: 361, distance: 88.1
click at [485, 439] on span "Ok" at bounding box center [479, 443] width 18 height 14
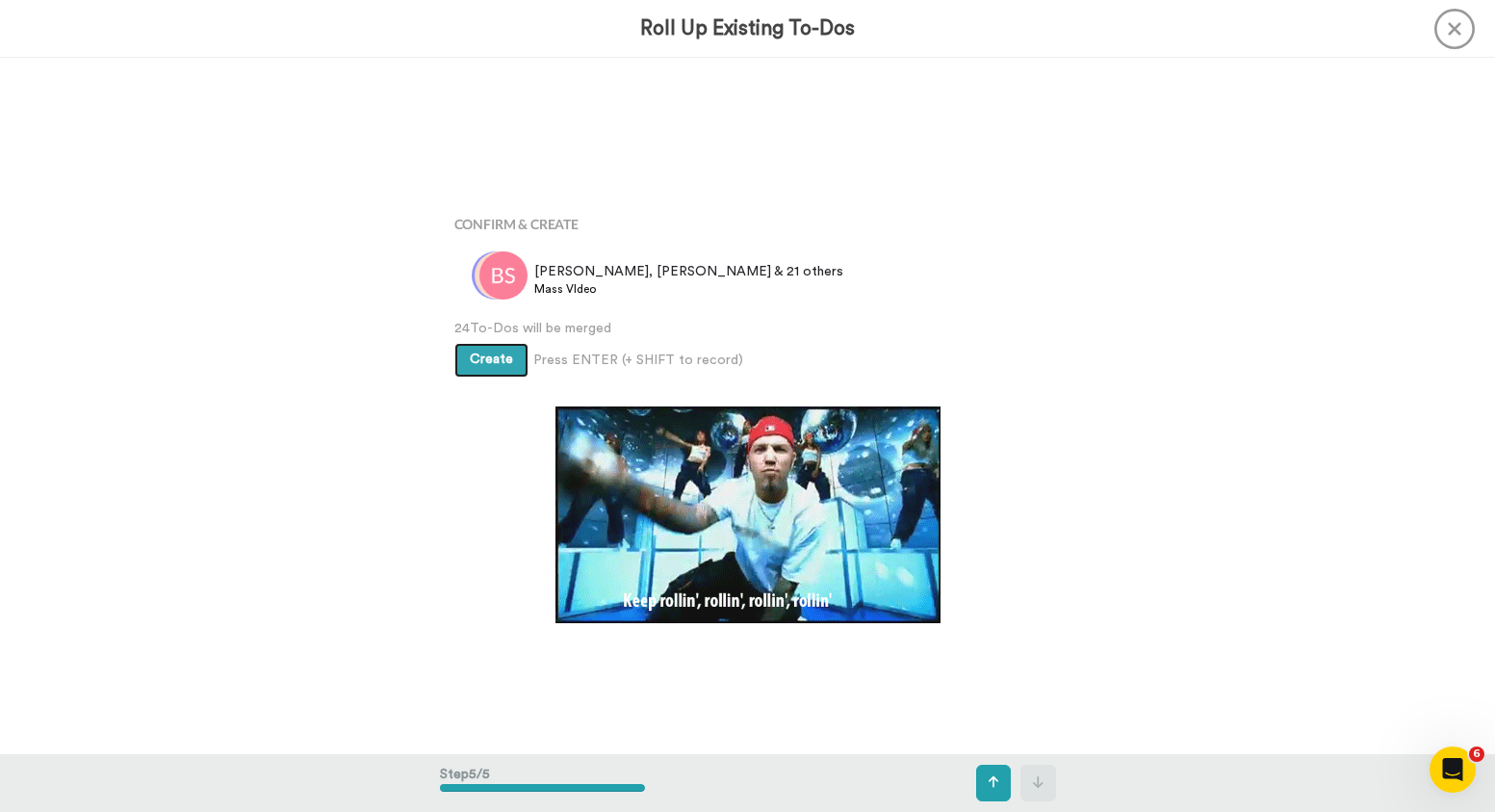
scroll to position [2784, 0]
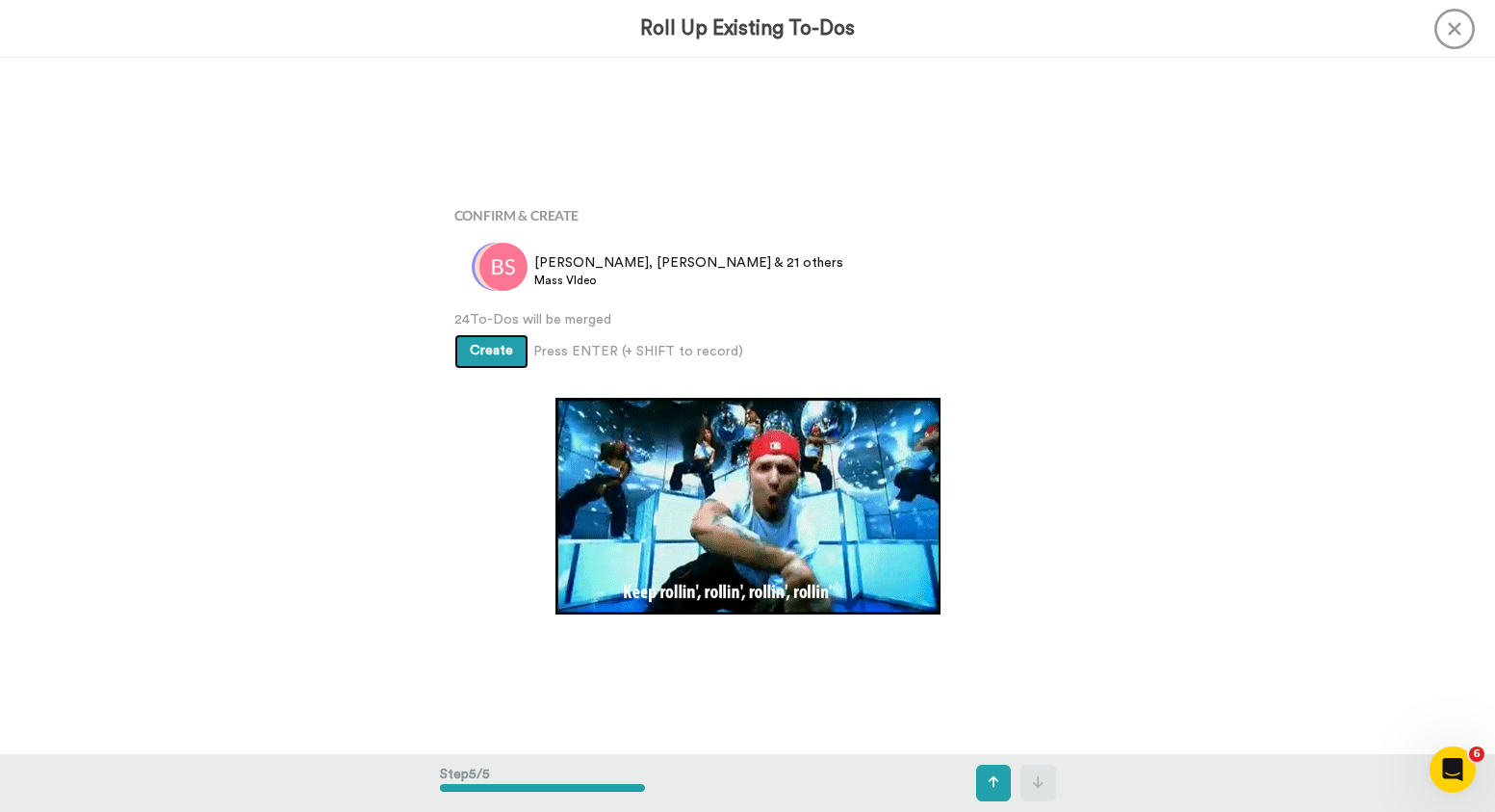
click at [495, 355] on span "Create" at bounding box center [492, 351] width 44 height 14
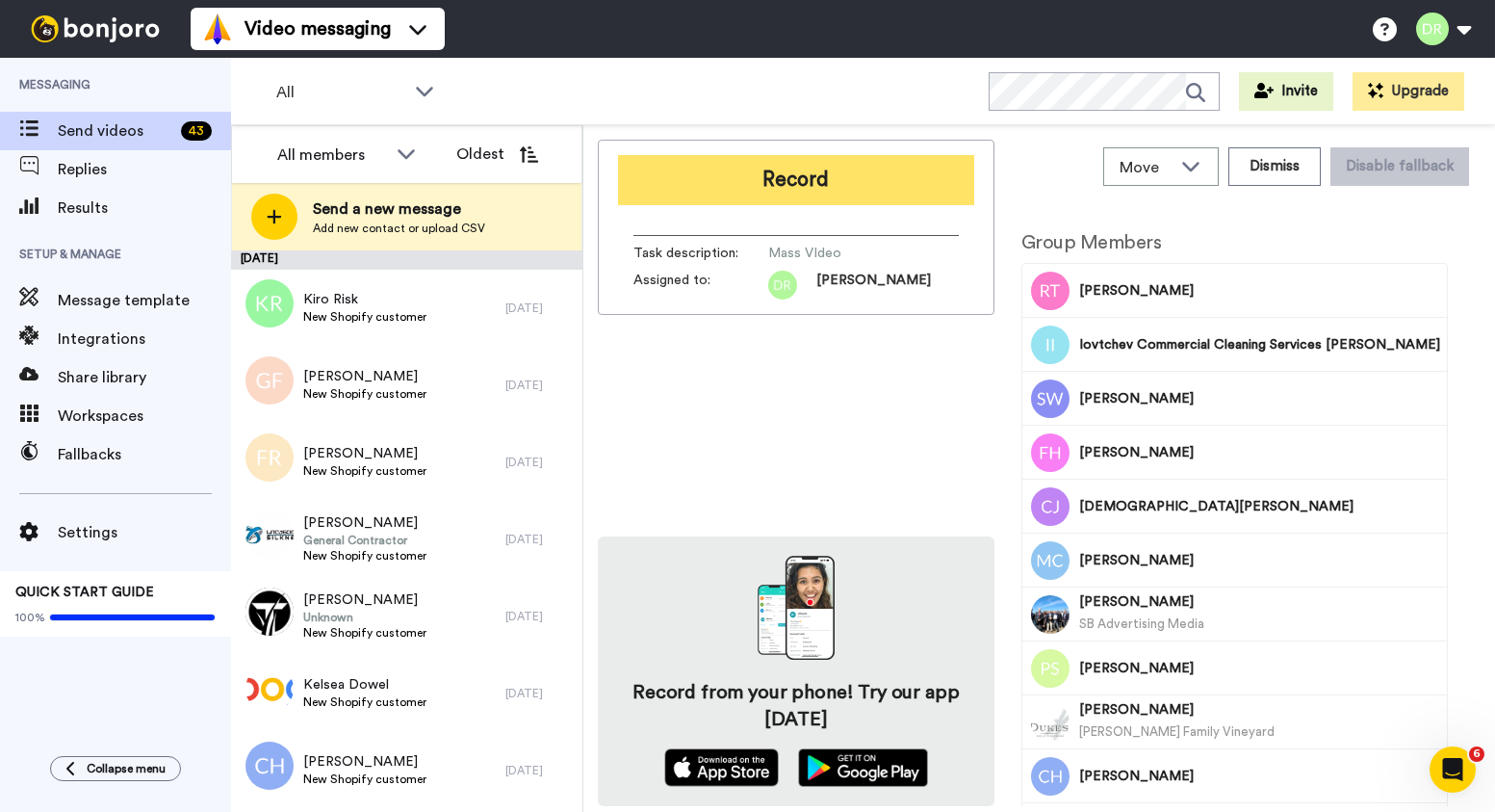
click at [777, 179] on button "Record" at bounding box center [796, 181] width 357 height 51
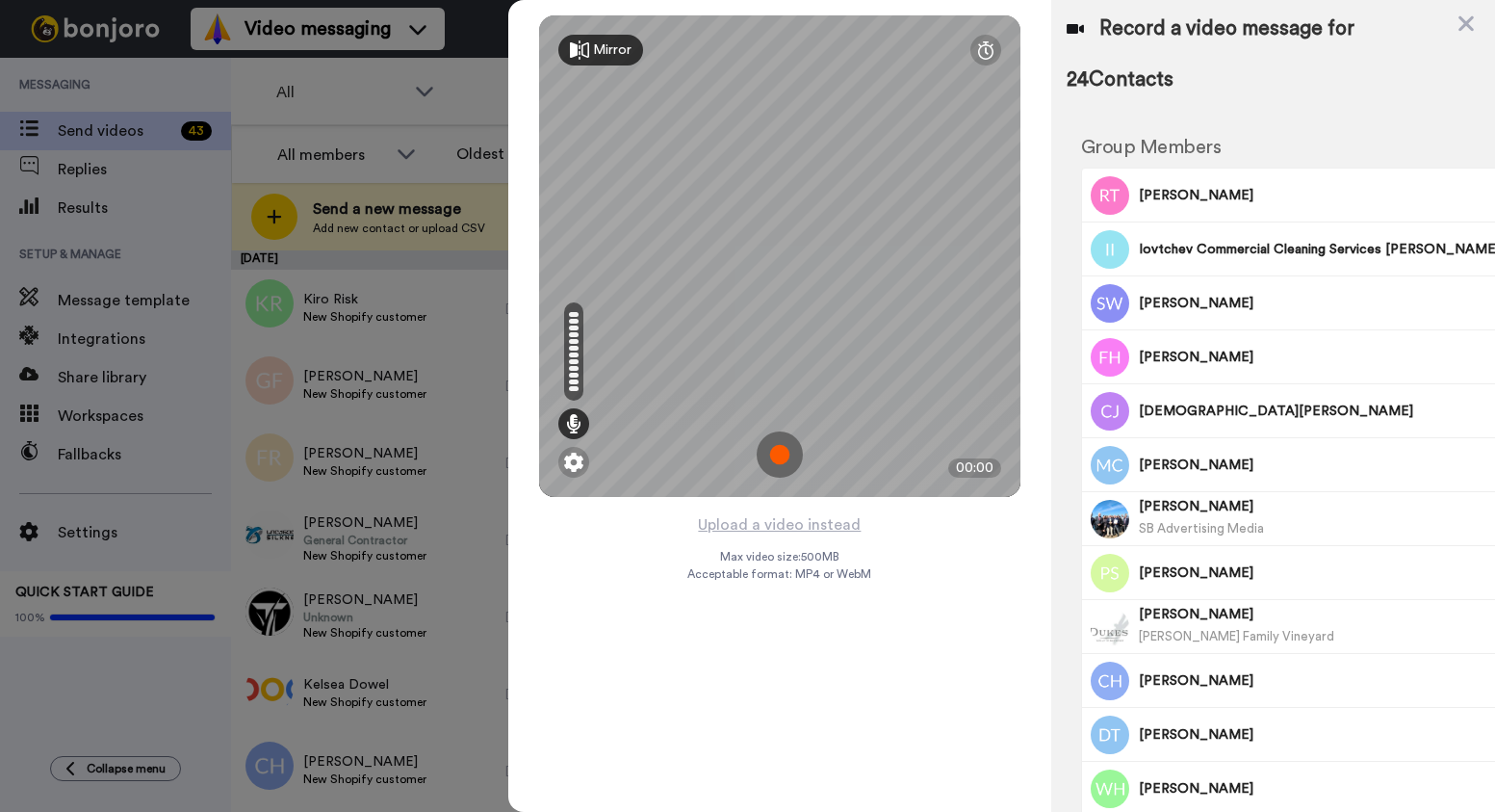
click at [781, 457] on img at bounding box center [780, 455] width 47 height 47
click at [787, 457] on img at bounding box center [780, 455] width 47 height 47
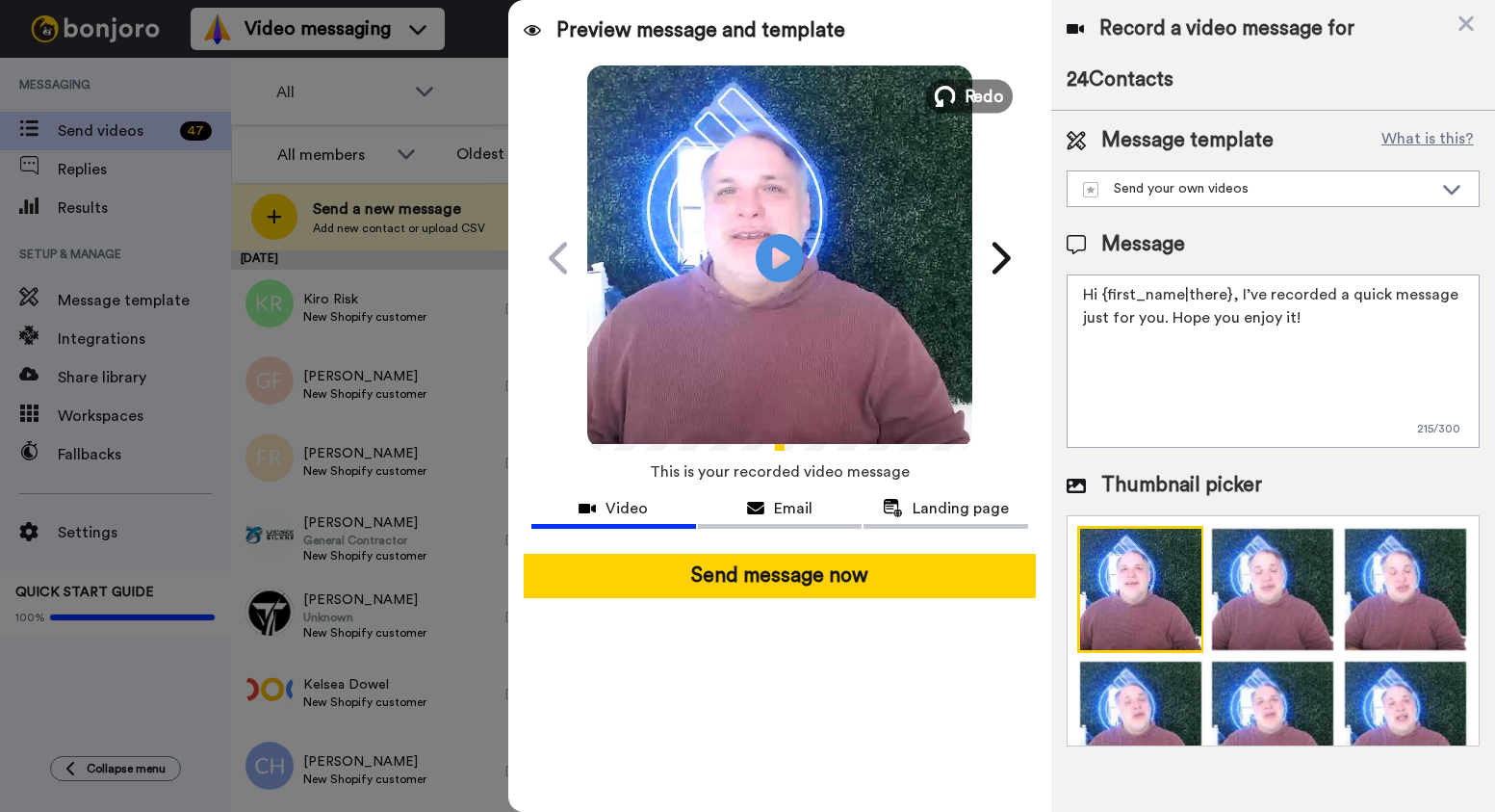
click at [973, 102] on span "Redo" at bounding box center [984, 95] width 41 height 25
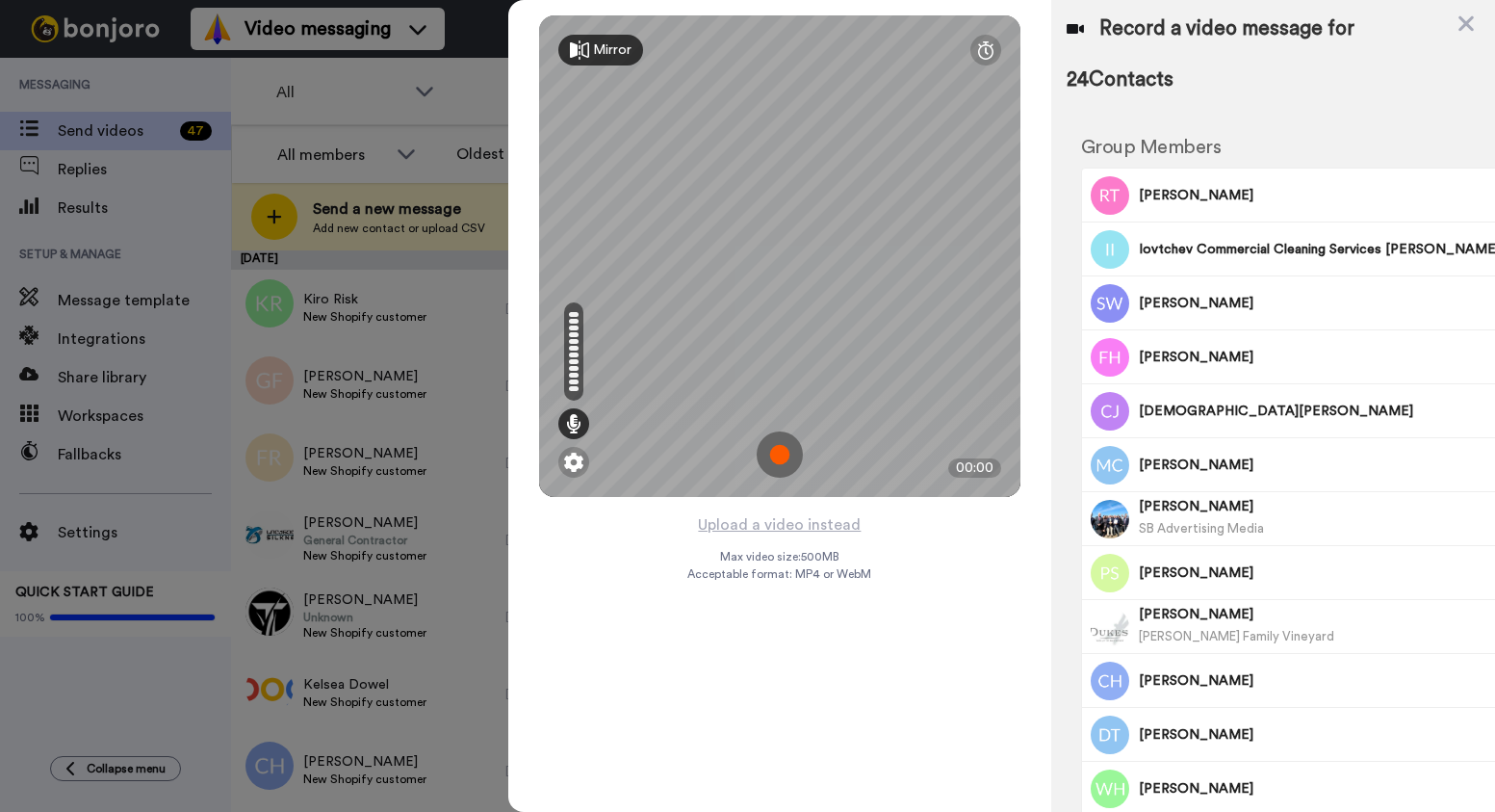
click at [782, 452] on img at bounding box center [780, 455] width 47 height 47
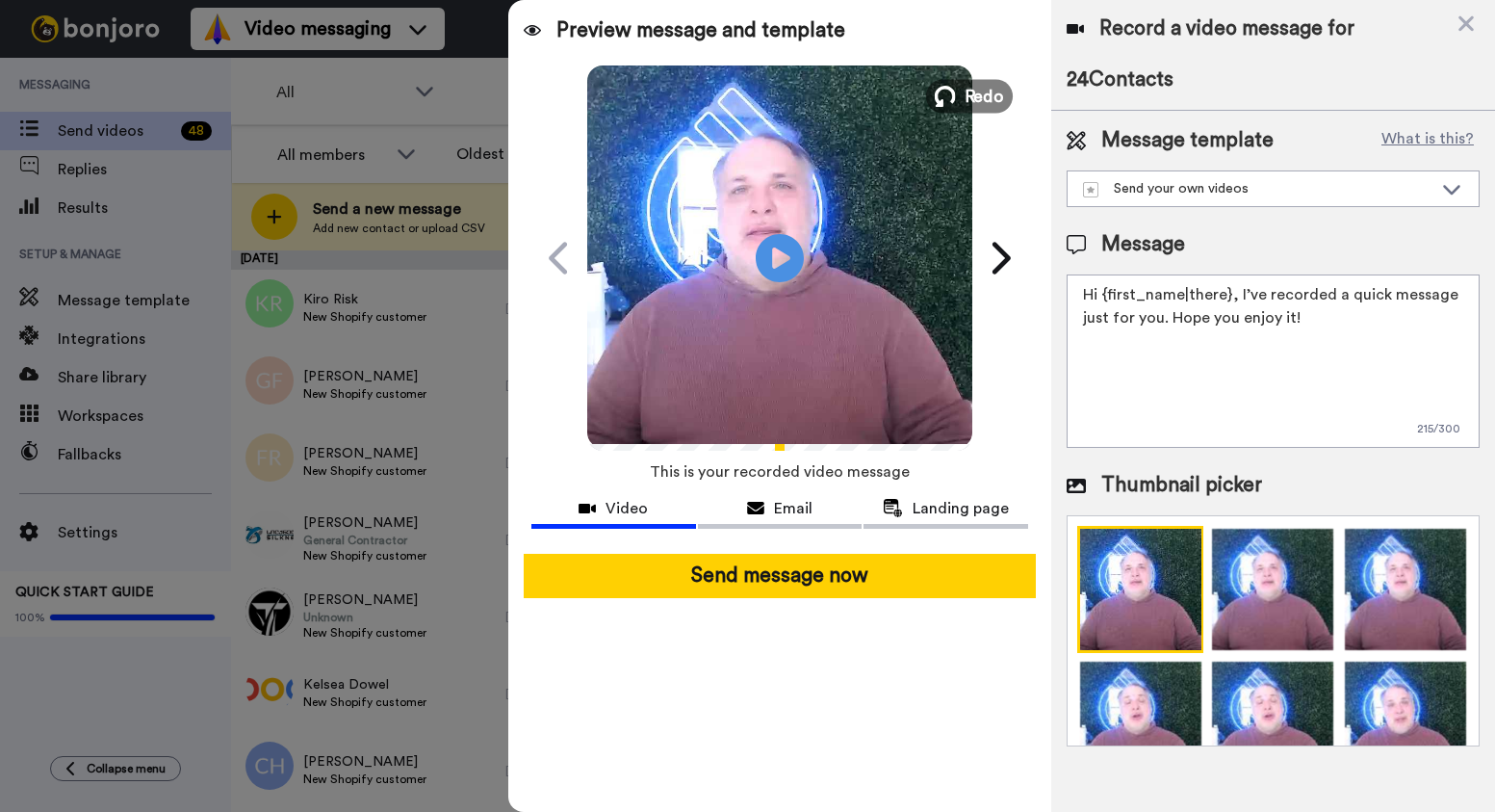
click at [969, 96] on span "Redo" at bounding box center [984, 95] width 41 height 25
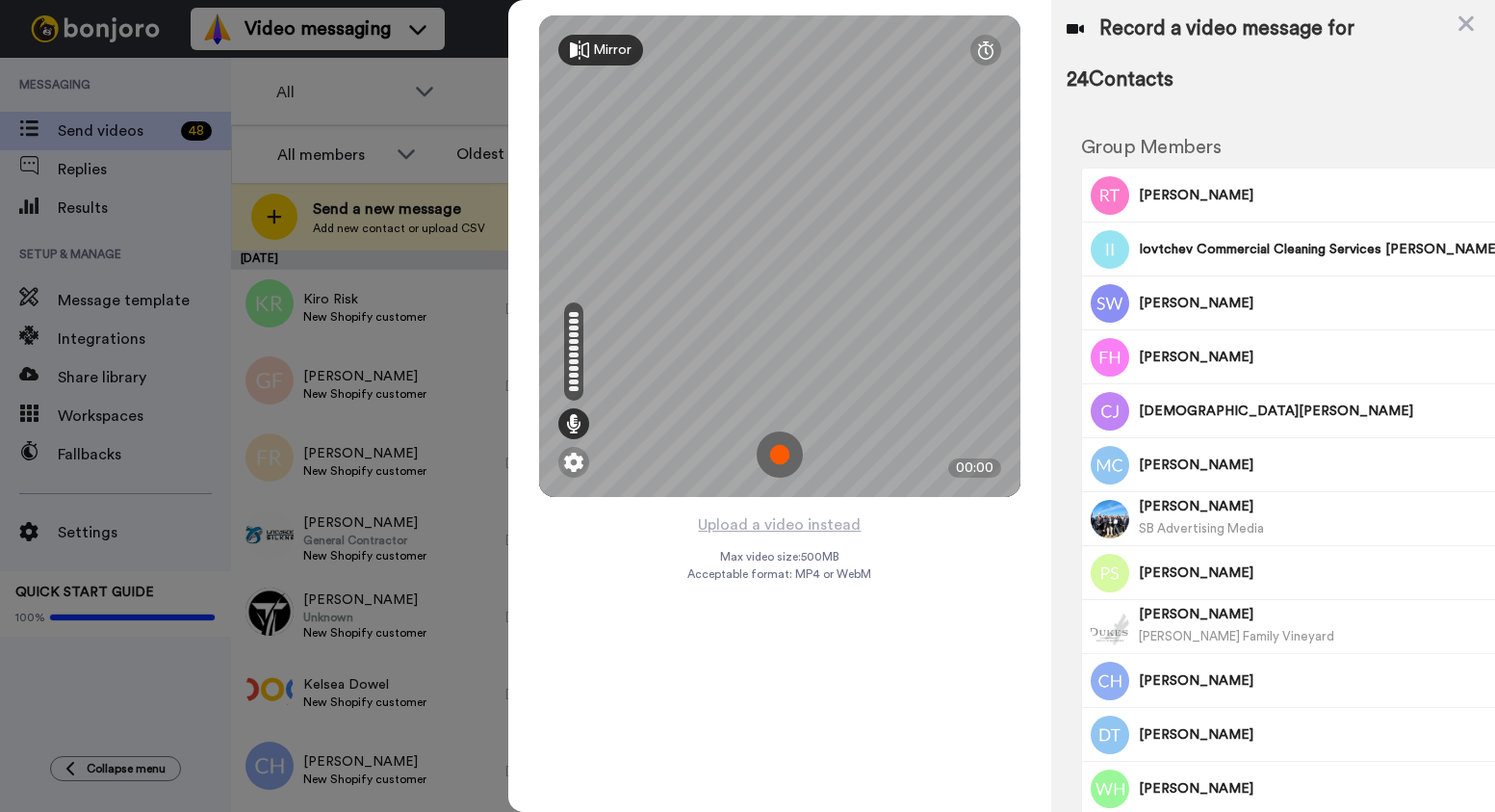
click at [780, 457] on img at bounding box center [780, 455] width 47 height 47
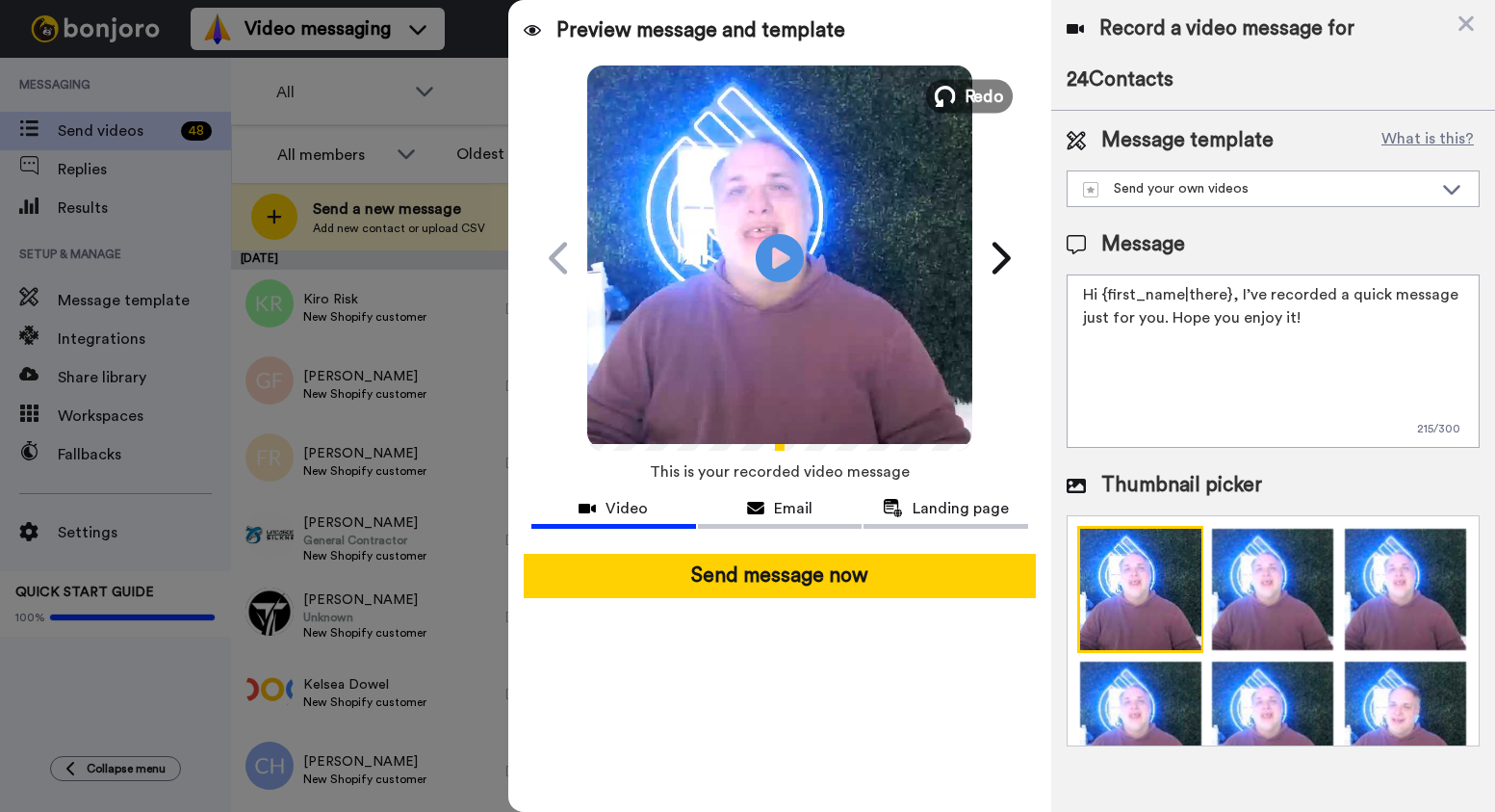
click at [993, 96] on span "Redo" at bounding box center [984, 95] width 41 height 25
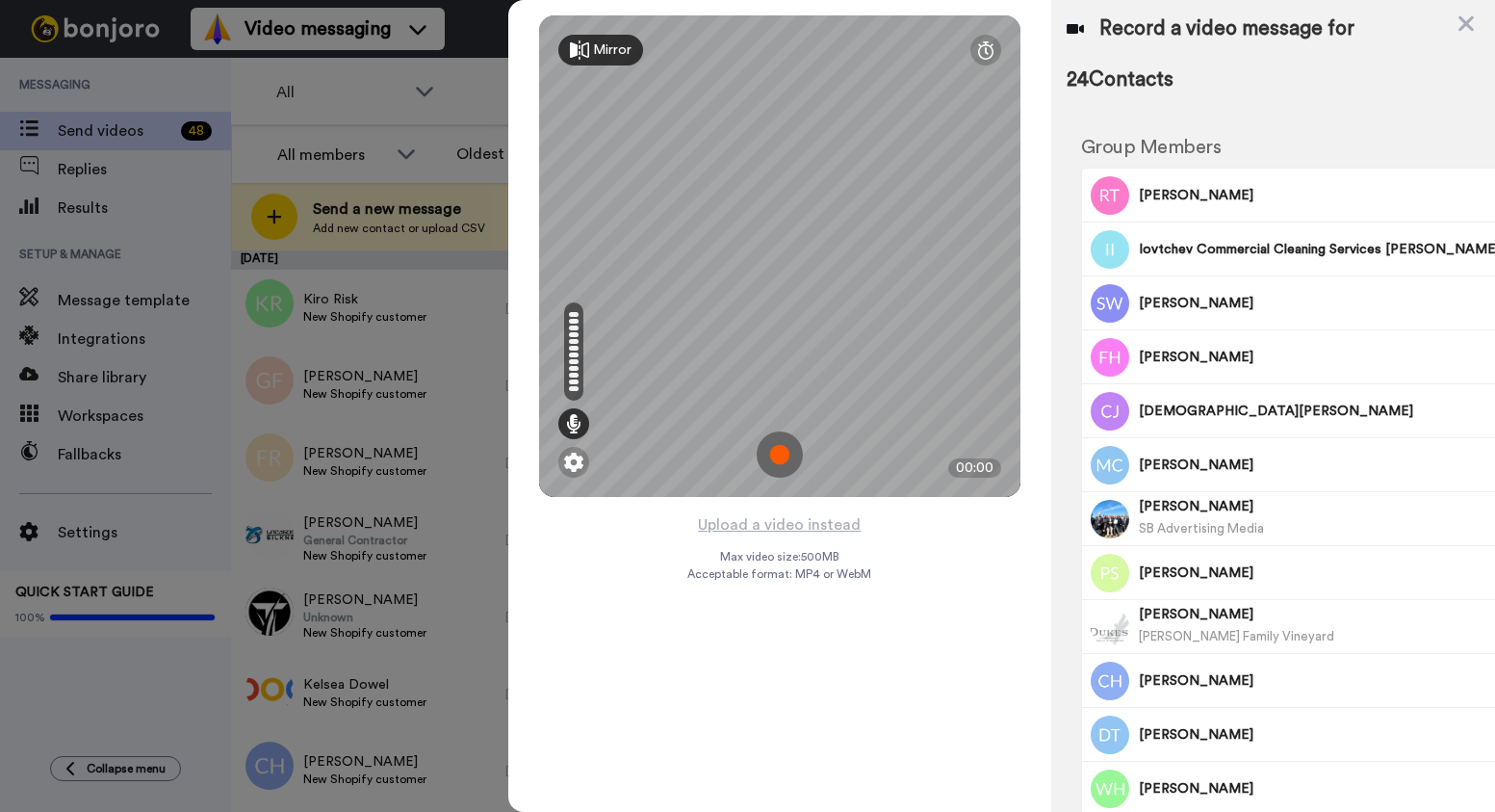
click at [779, 452] on img at bounding box center [780, 455] width 47 height 47
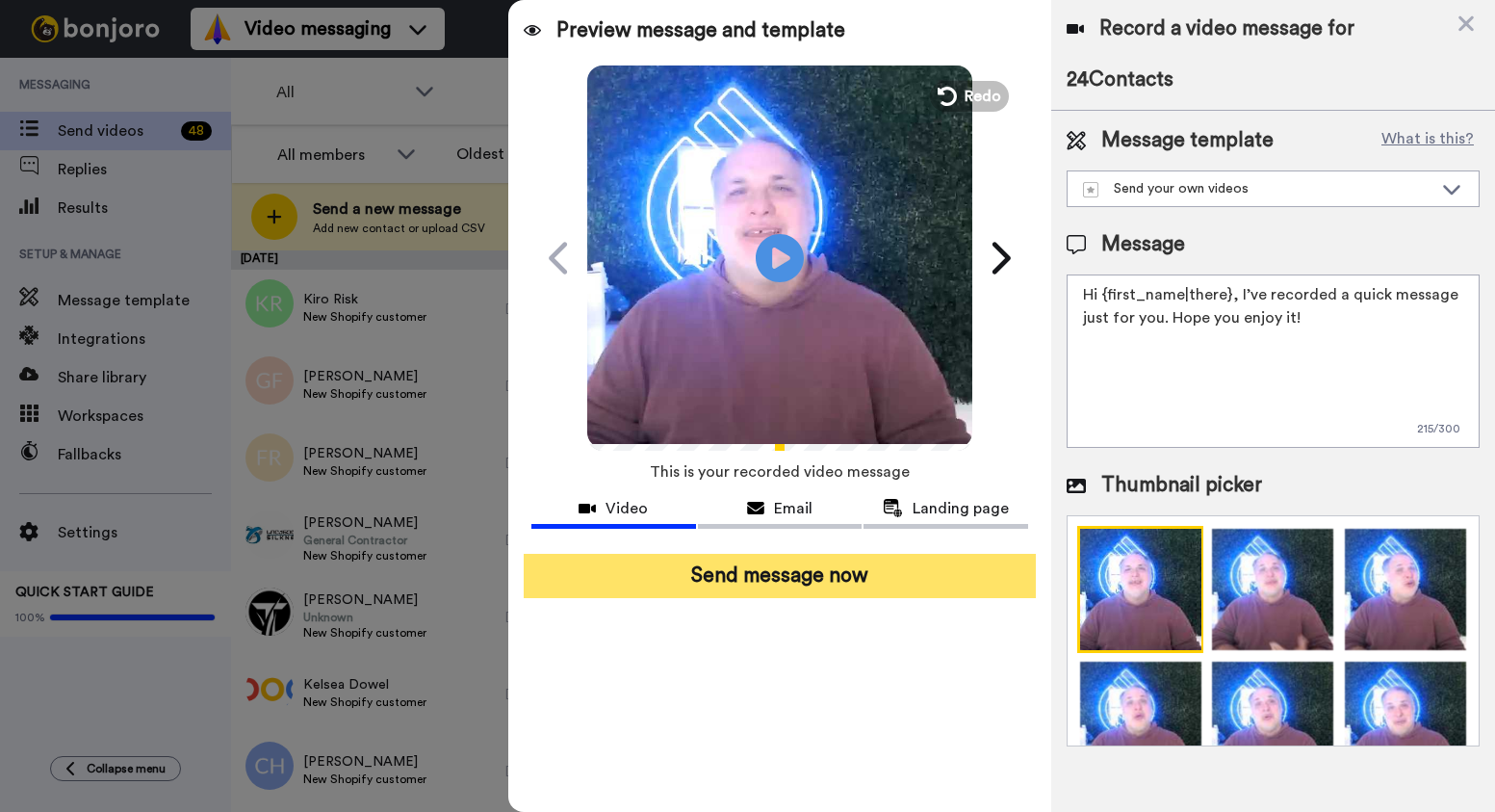
click at [714, 584] on button "Send message now" at bounding box center [779, 576] width 512 height 45
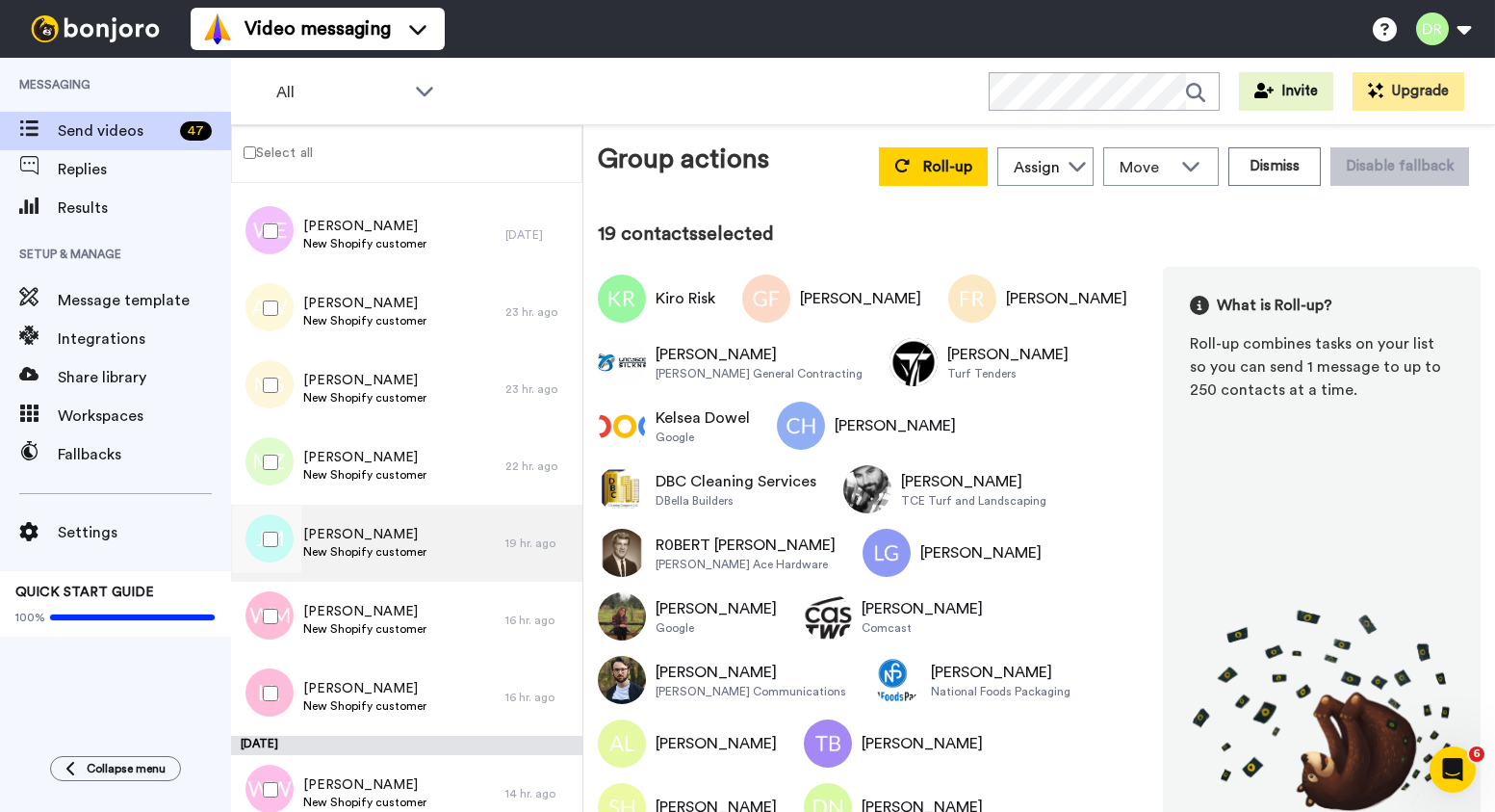
scroll to position [1474, 0]
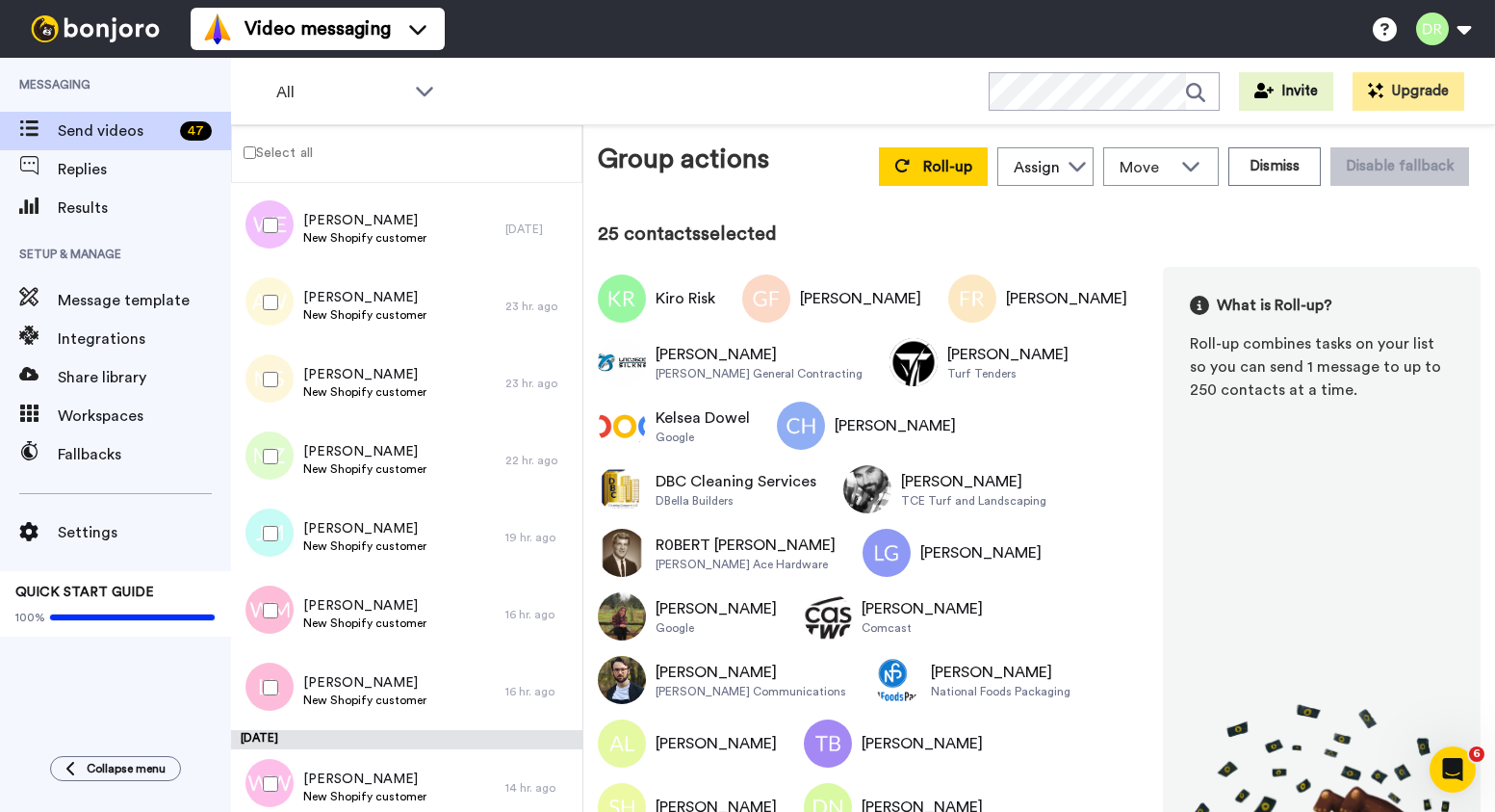
click at [273, 216] on div at bounding box center [266, 224] width 69 height 67
click at [1291, 171] on button "Dismiss" at bounding box center [1274, 167] width 92 height 39
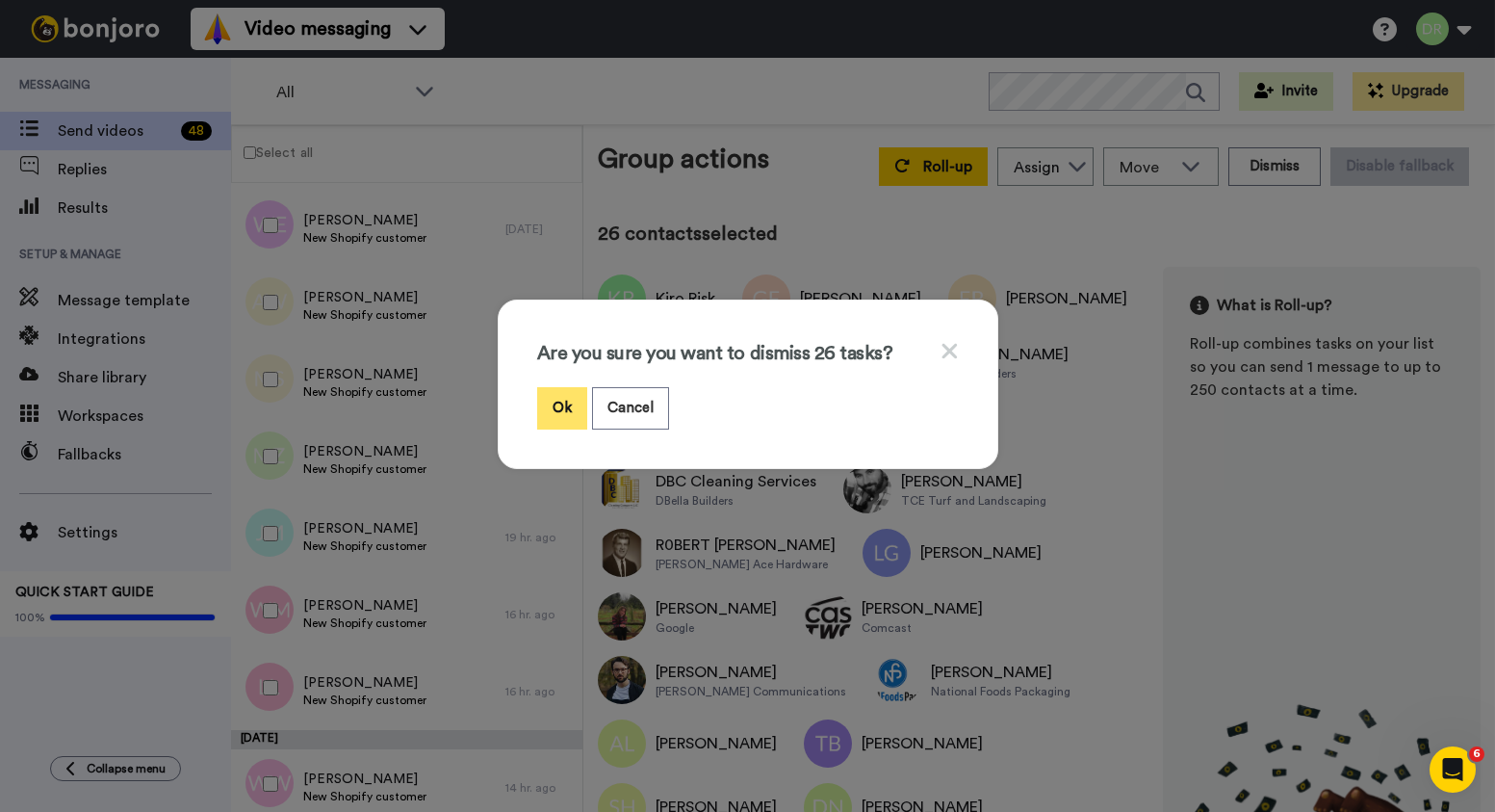
click at [557, 403] on button "Ok" at bounding box center [562, 407] width 51 height 42
